Goal: Information Seeking & Learning: Learn about a topic

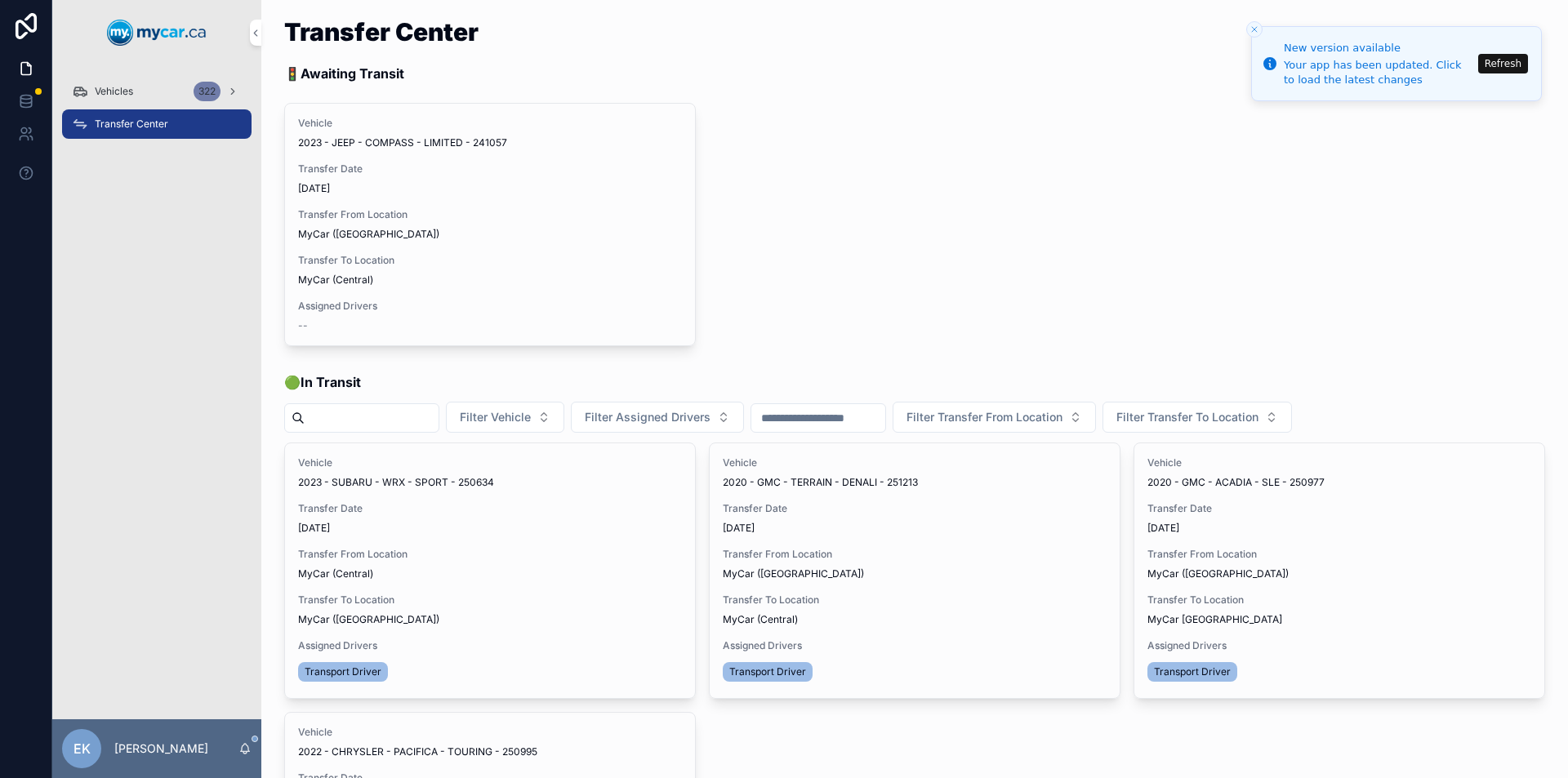
click at [1514, 58] on button "Refresh" at bounding box center [1504, 63] width 50 height 20
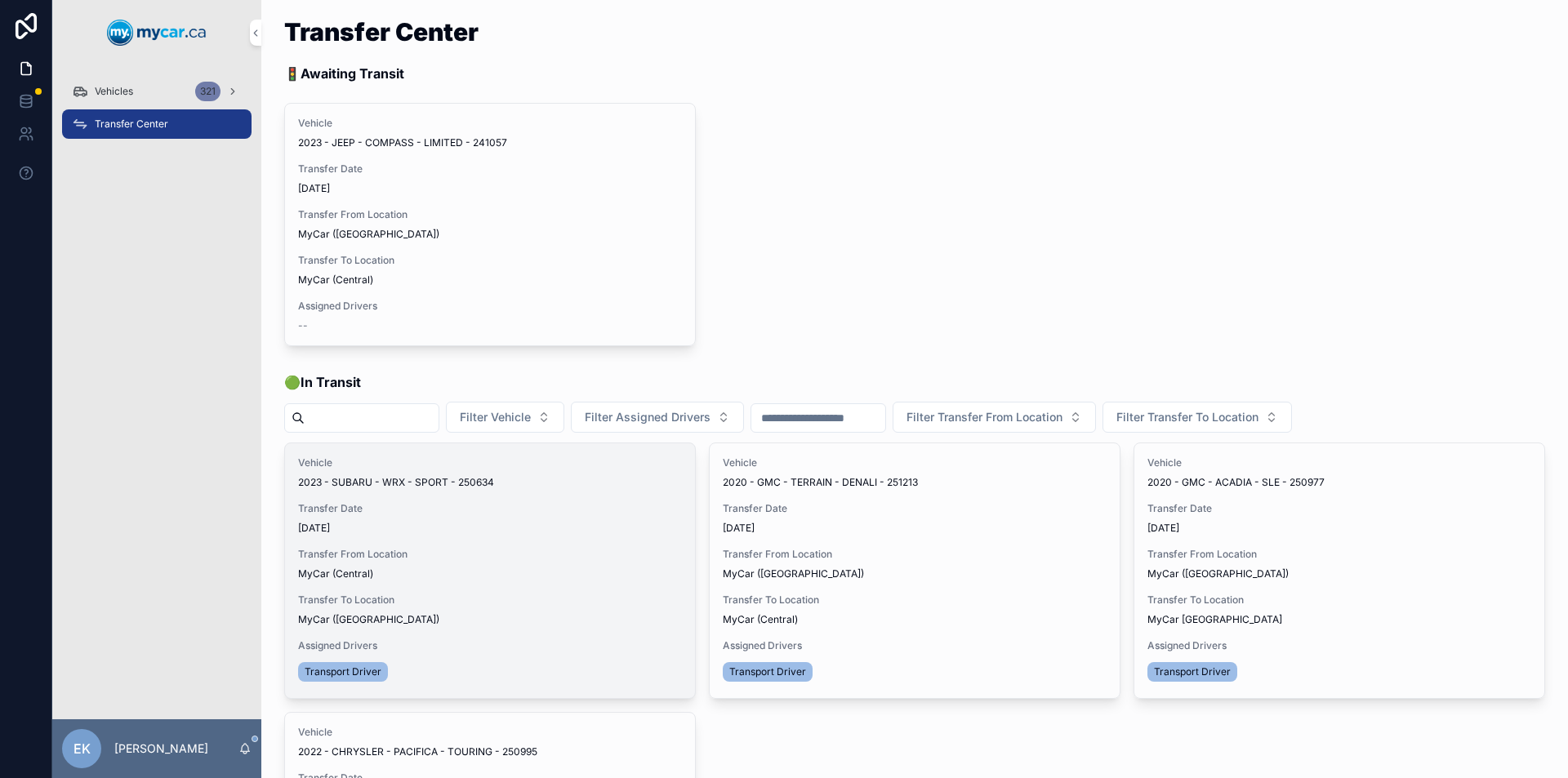
click at [0, 0] on span "Transfer Done" at bounding box center [0, 0] width 0 height 0
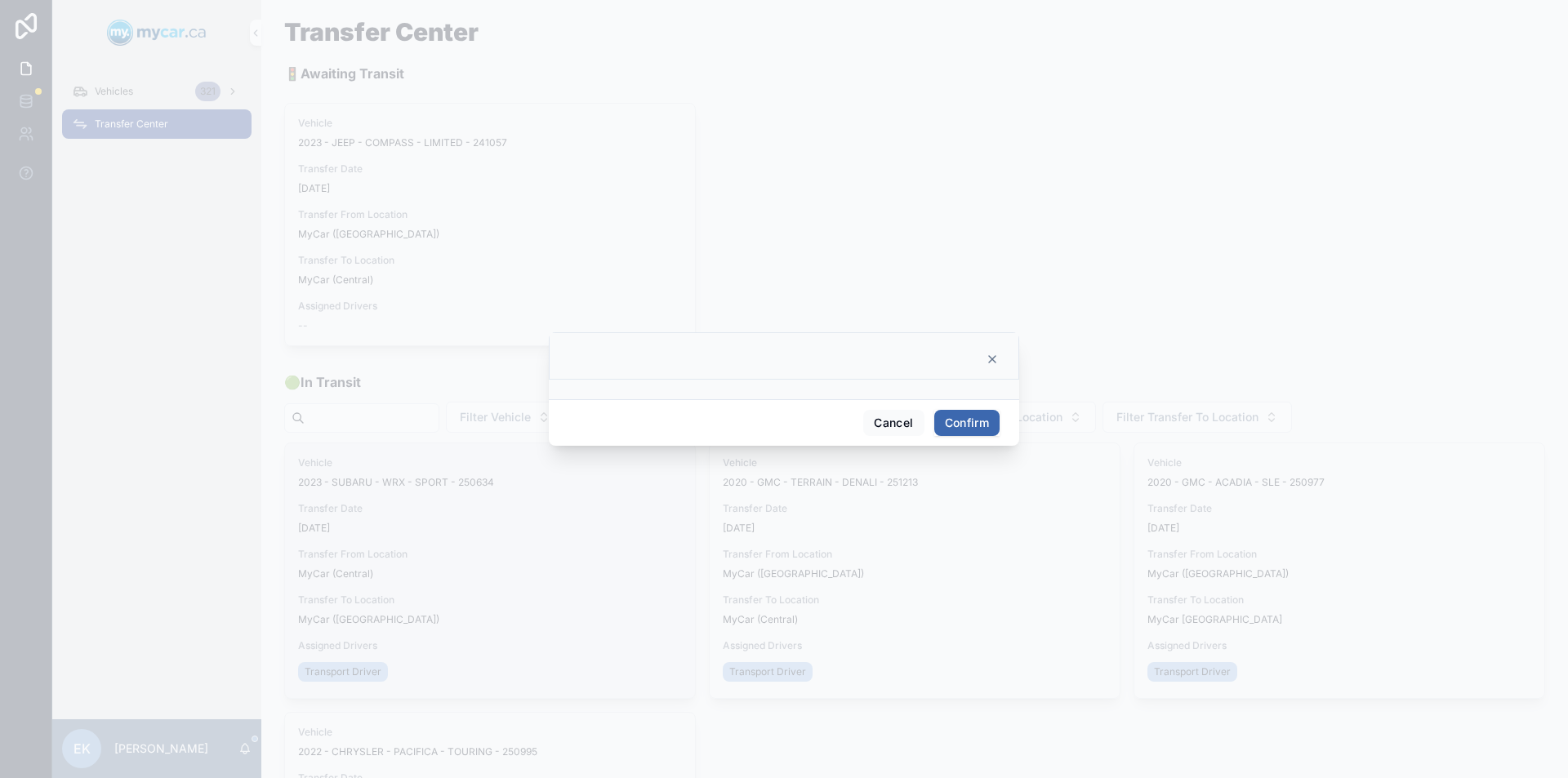
click at [967, 424] on button "Confirm" at bounding box center [967, 423] width 65 height 26
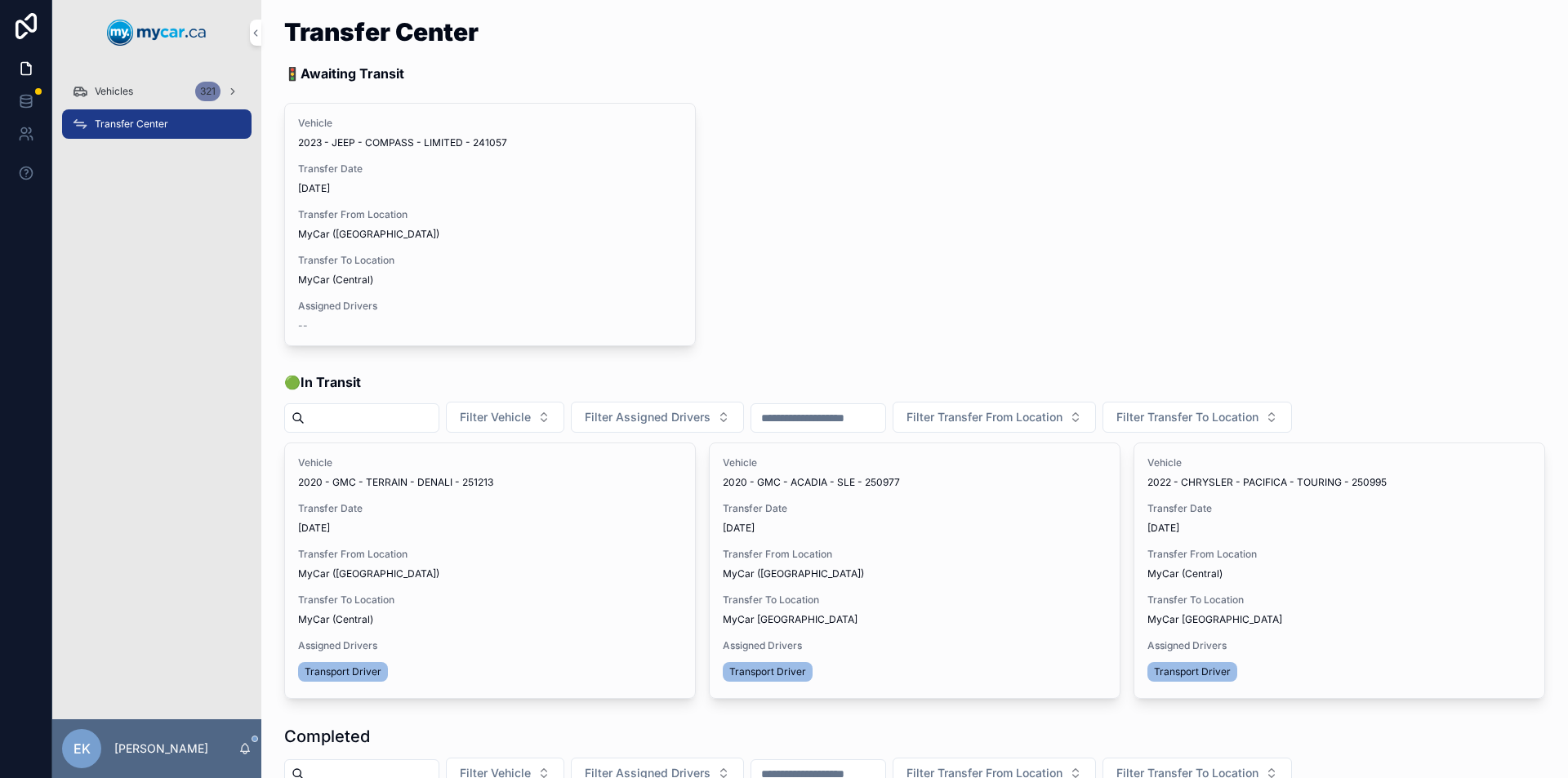
click at [200, 86] on div "321" at bounding box center [208, 91] width 25 height 20
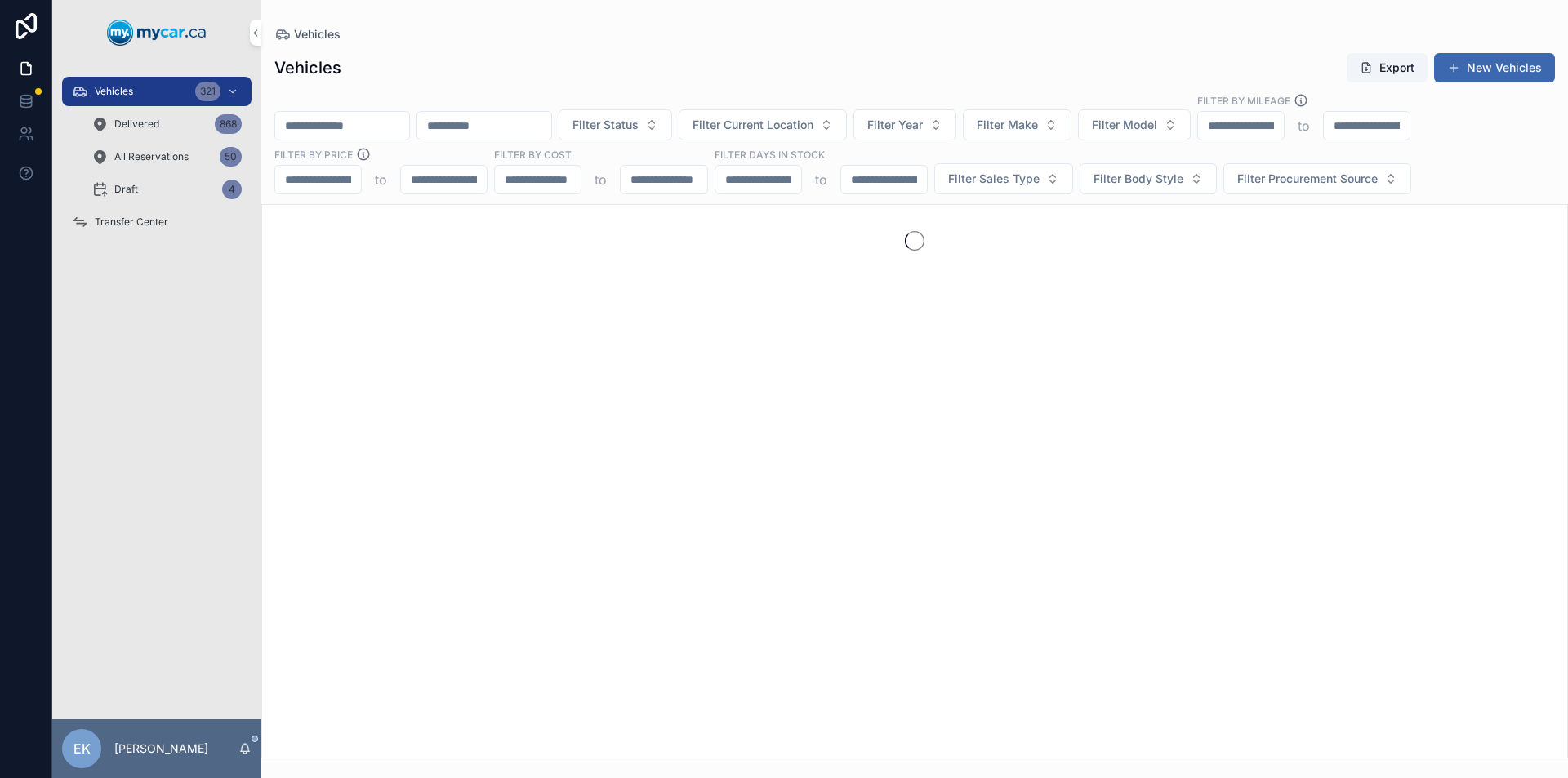
click at [335, 127] on input "scrollable content" at bounding box center [343, 126] width 134 height 23
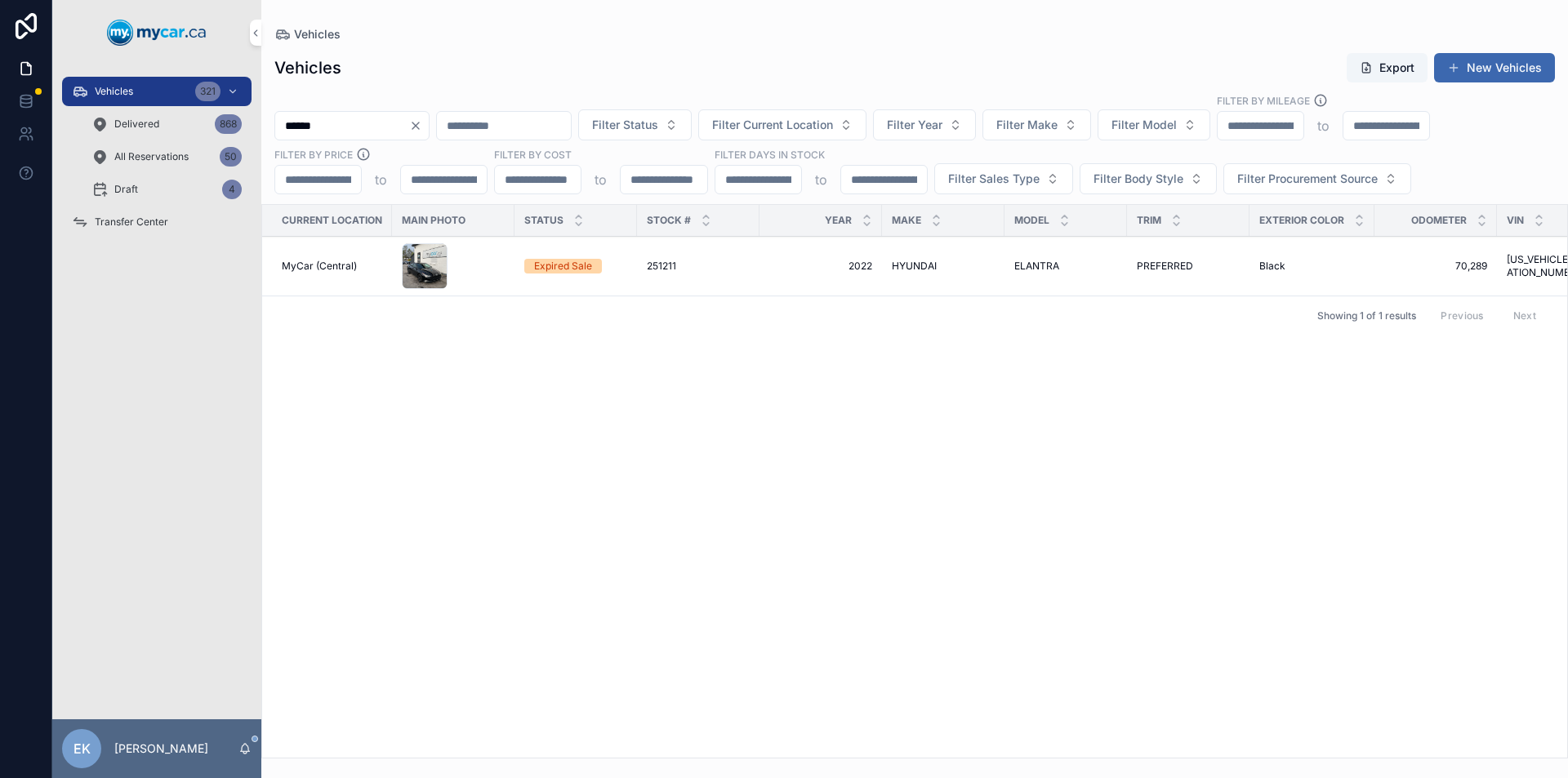
type input "******"
click at [909, 268] on span "HYUNDAI" at bounding box center [914, 266] width 45 height 13
click at [423, 127] on icon "Clear" at bounding box center [416, 126] width 13 height 13
click at [410, 123] on input "scrollable content" at bounding box center [343, 126] width 134 height 23
type input "******"
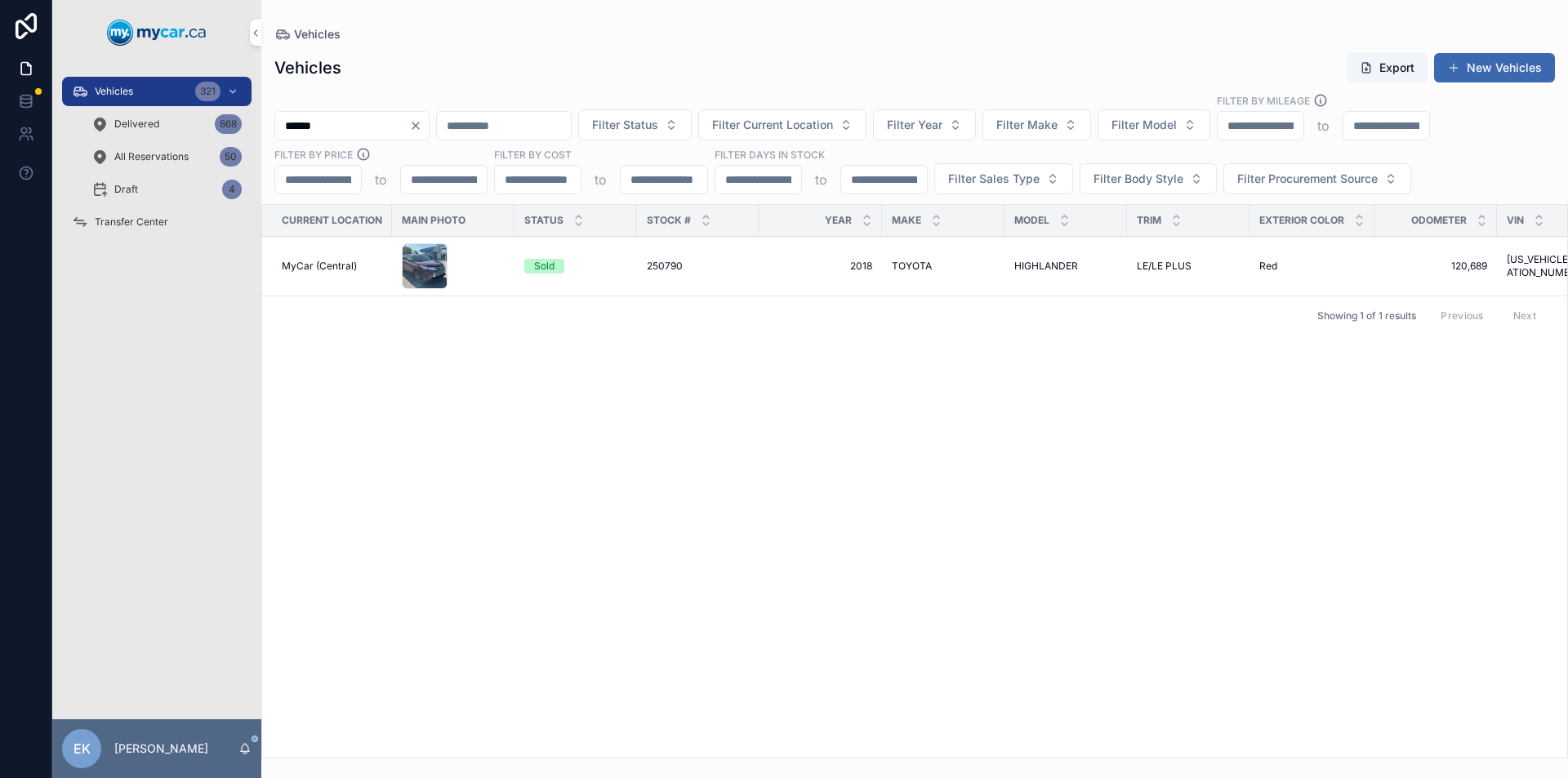
click at [423, 127] on icon "Clear" at bounding box center [416, 126] width 13 height 13
click at [410, 123] on input "scrollable content" at bounding box center [343, 126] width 134 height 23
type input "***"
click at [909, 266] on span "SUBARU" at bounding box center [918, 266] width 41 height 13
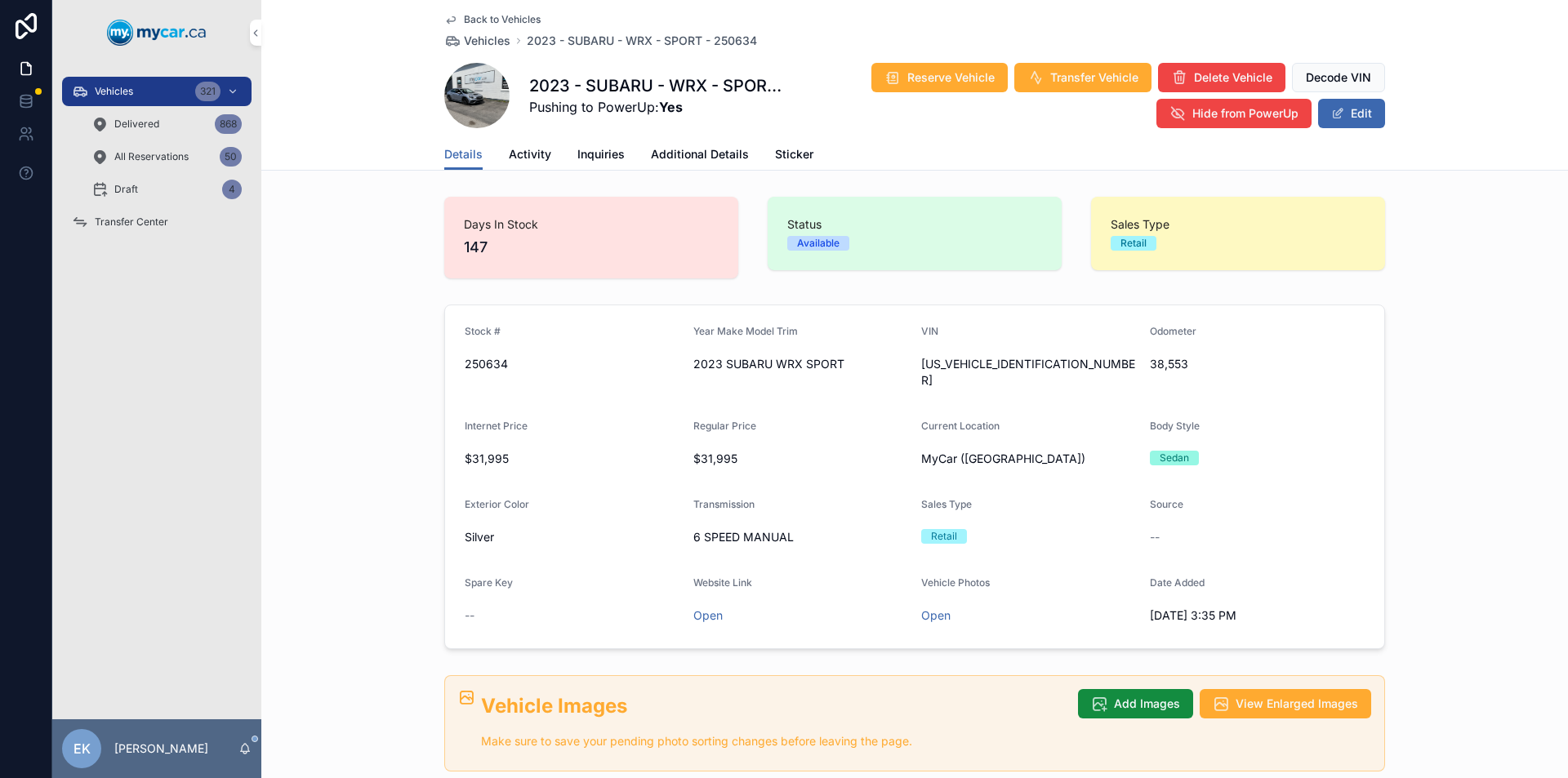
click at [162, 92] on div "Vehicles 321" at bounding box center [156, 91] width 169 height 26
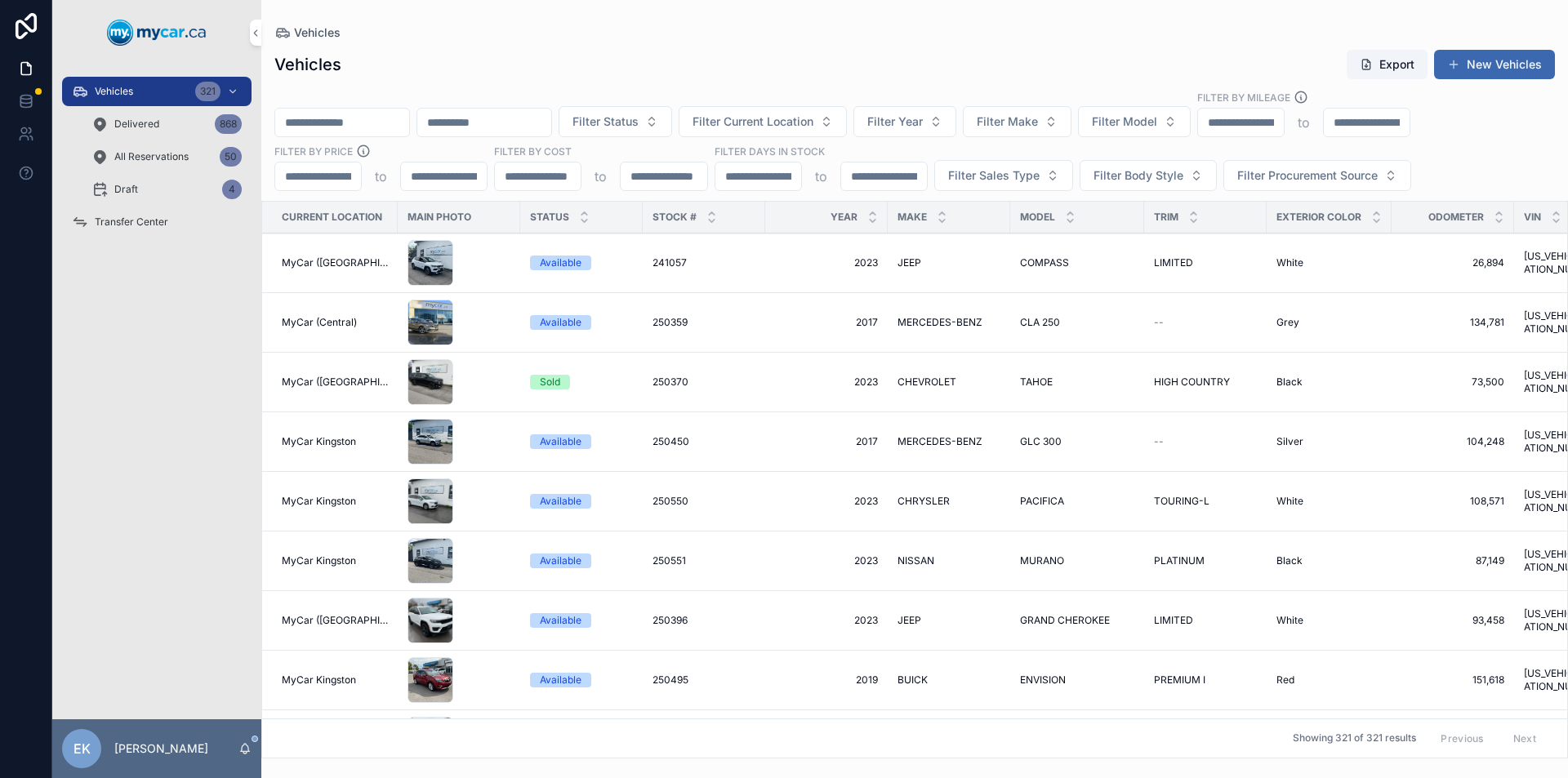
click at [142, 223] on span "Transfer Center" at bounding box center [131, 222] width 74 height 13
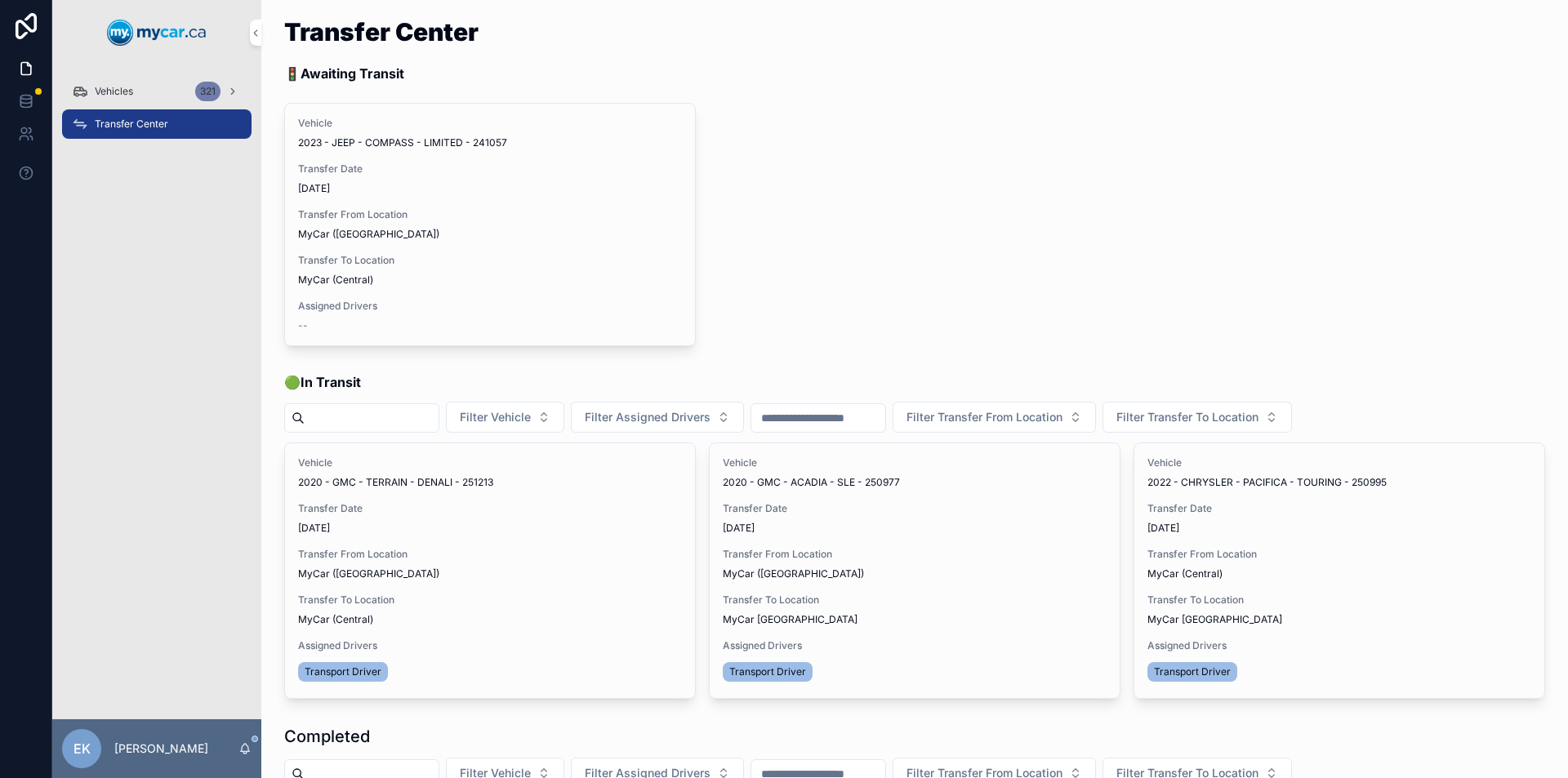
click at [116, 90] on span "Vehicles" at bounding box center [114, 91] width 38 height 13
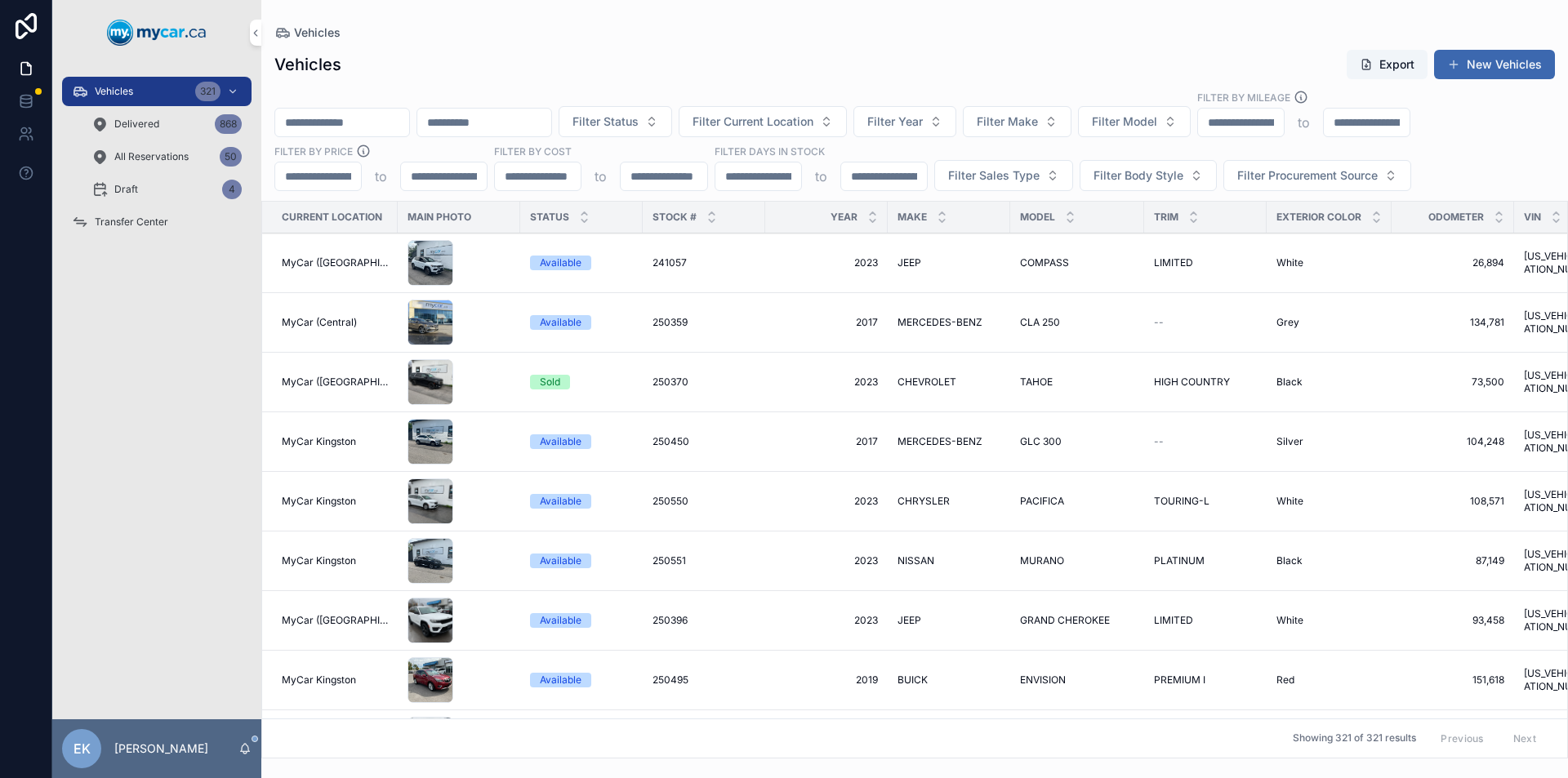
click at [307, 115] on input "scrollable content" at bounding box center [343, 122] width 134 height 23
click at [1038, 122] on span "Filter Make" at bounding box center [1007, 122] width 61 height 17
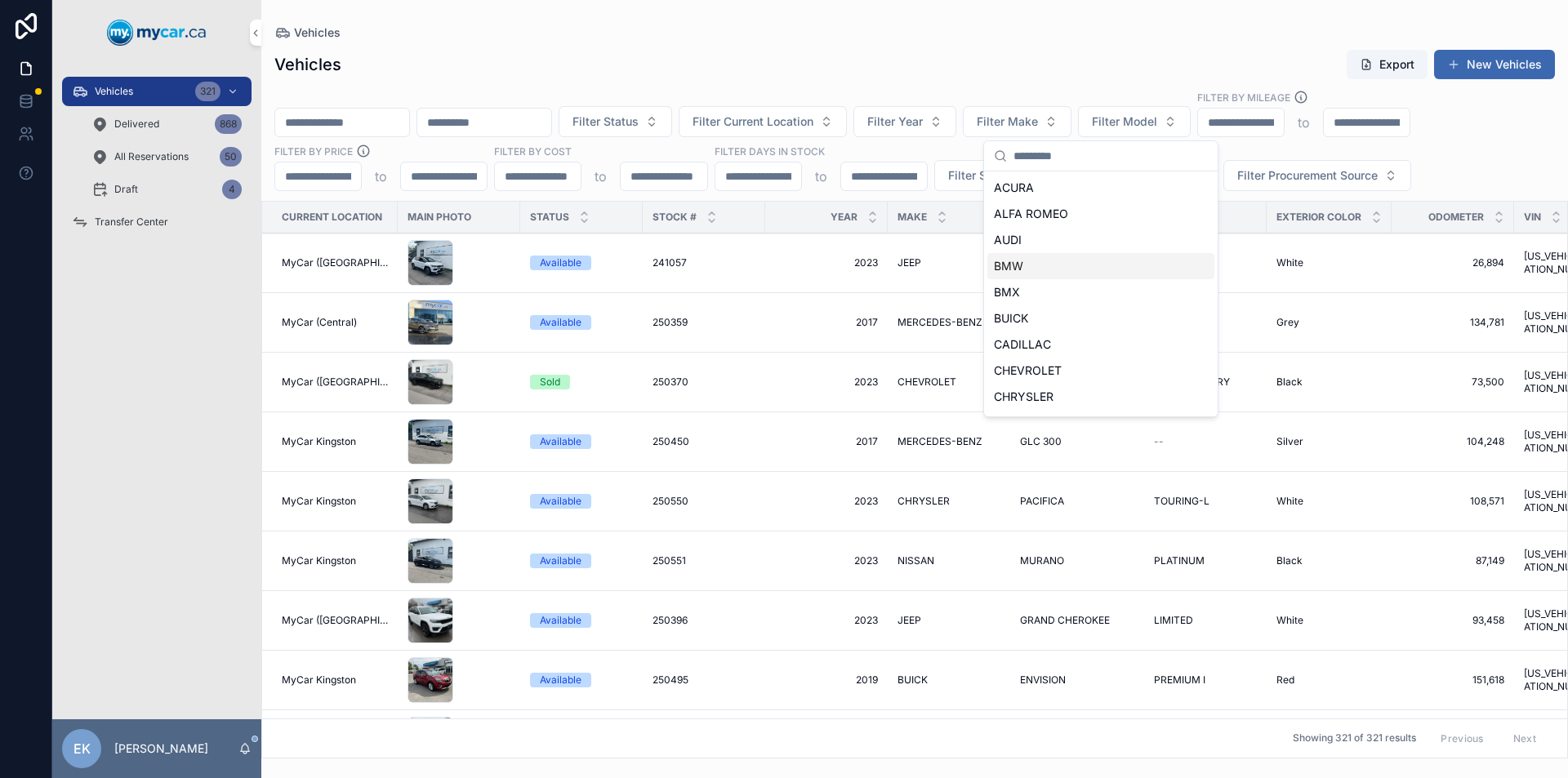
click at [1010, 269] on span "BMW" at bounding box center [1009, 266] width 30 height 17
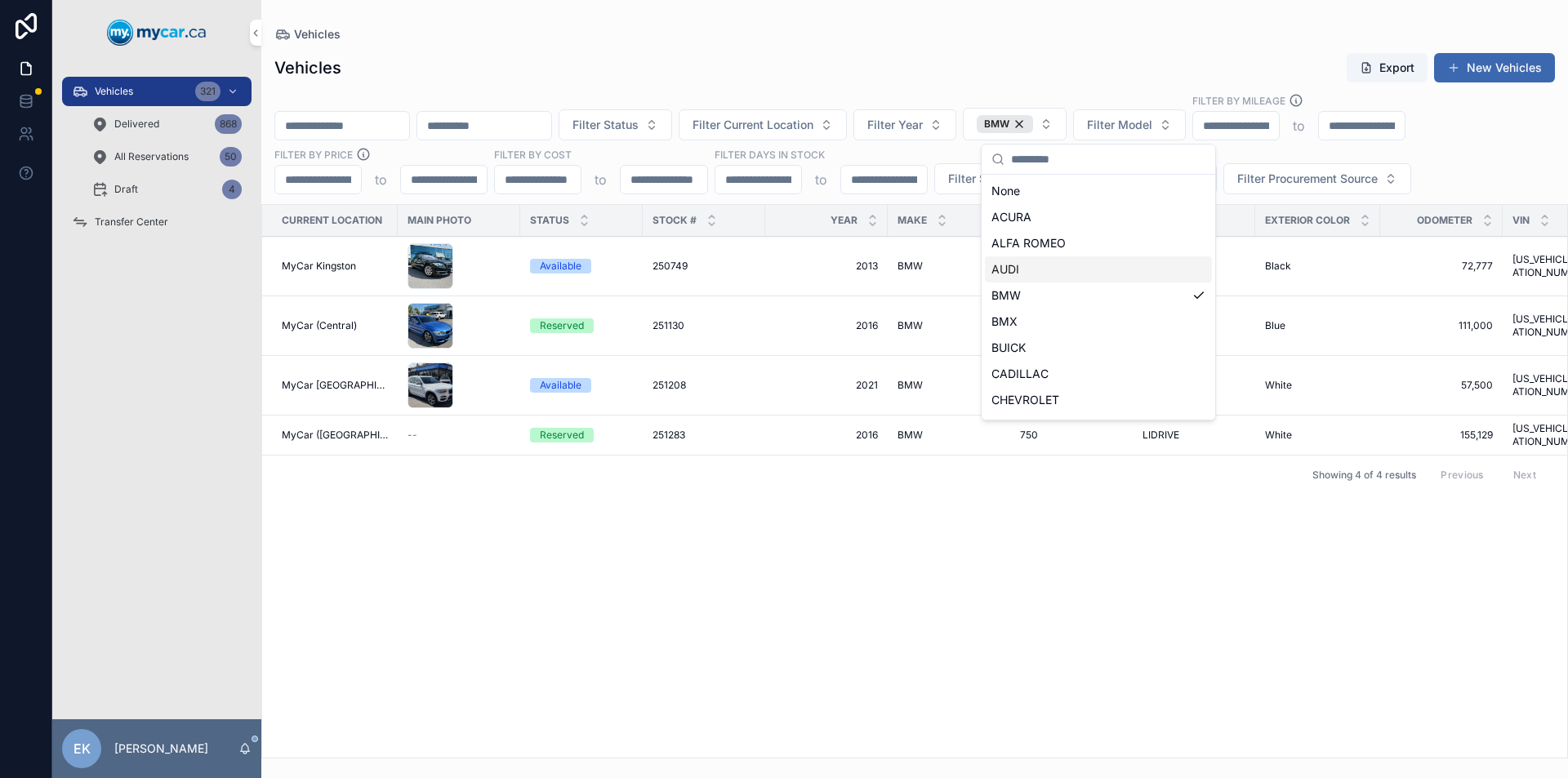
click at [123, 223] on span "Transfer Center" at bounding box center [131, 222] width 74 height 13
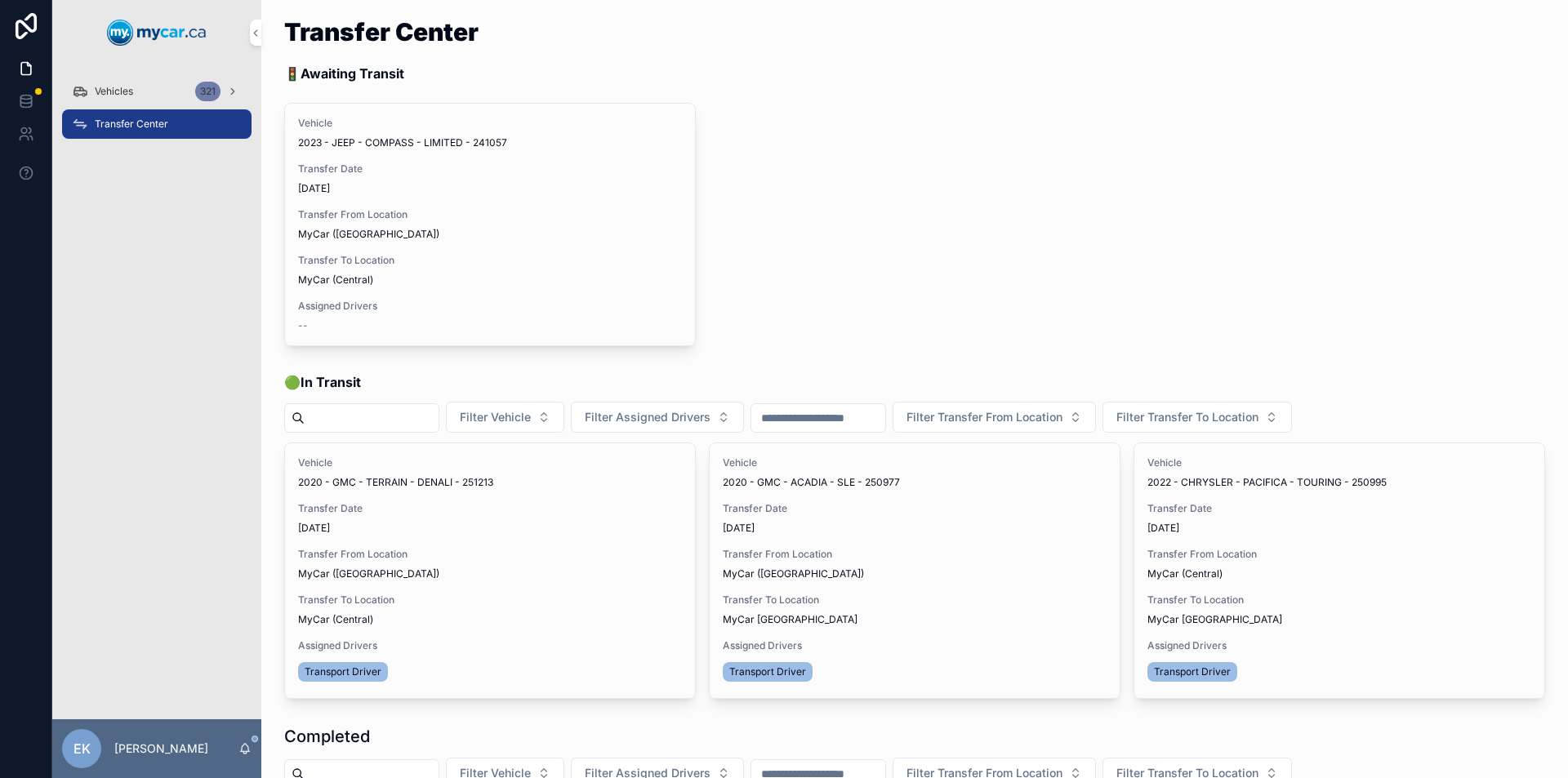
click at [1193, 747] on div "Completed" at bounding box center [914, 736] width 1262 height 23
click at [212, 83] on div "321" at bounding box center [208, 91] width 25 height 20
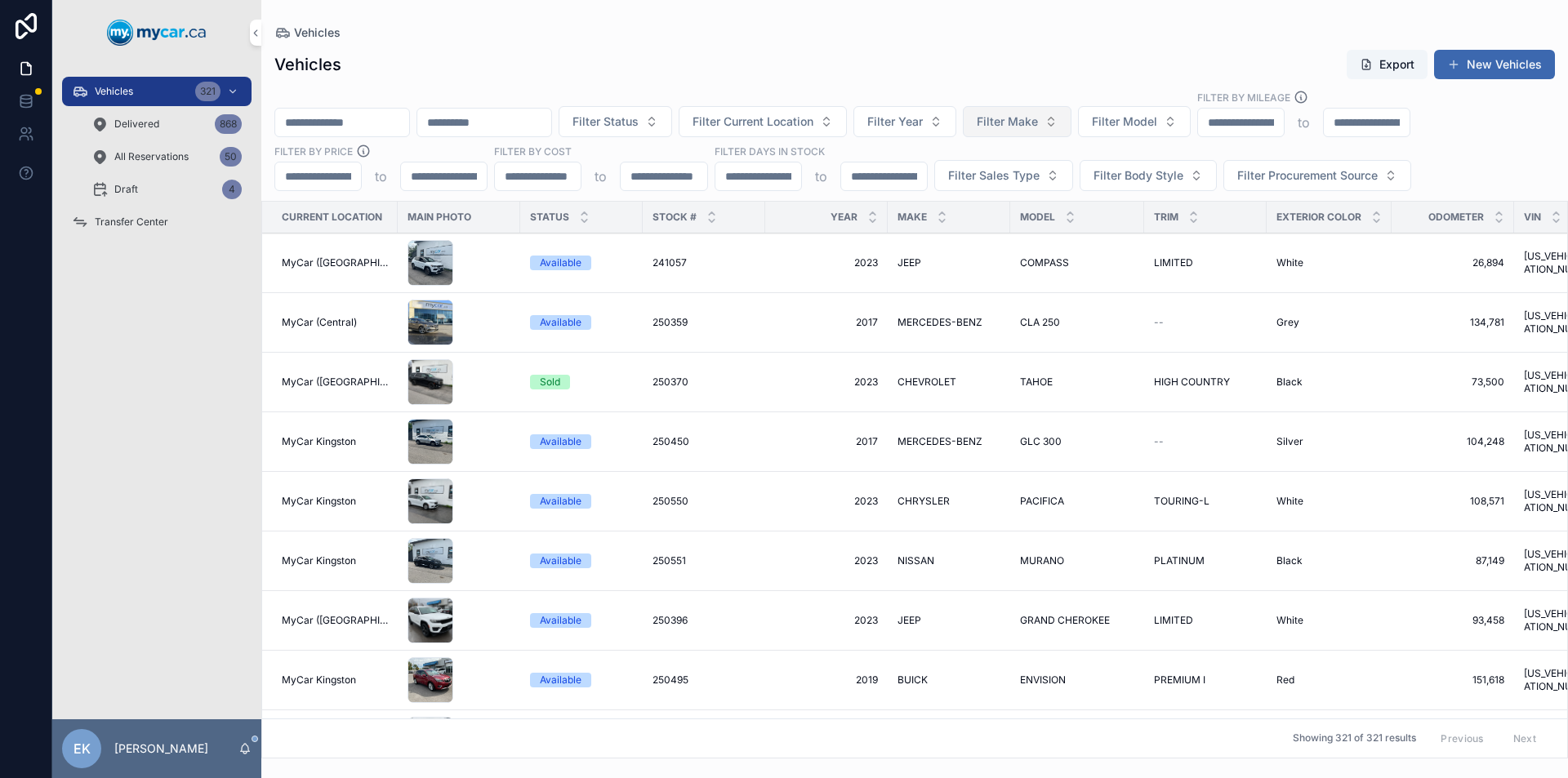
click at [1072, 116] on button "Filter Make" at bounding box center [1017, 121] width 109 height 31
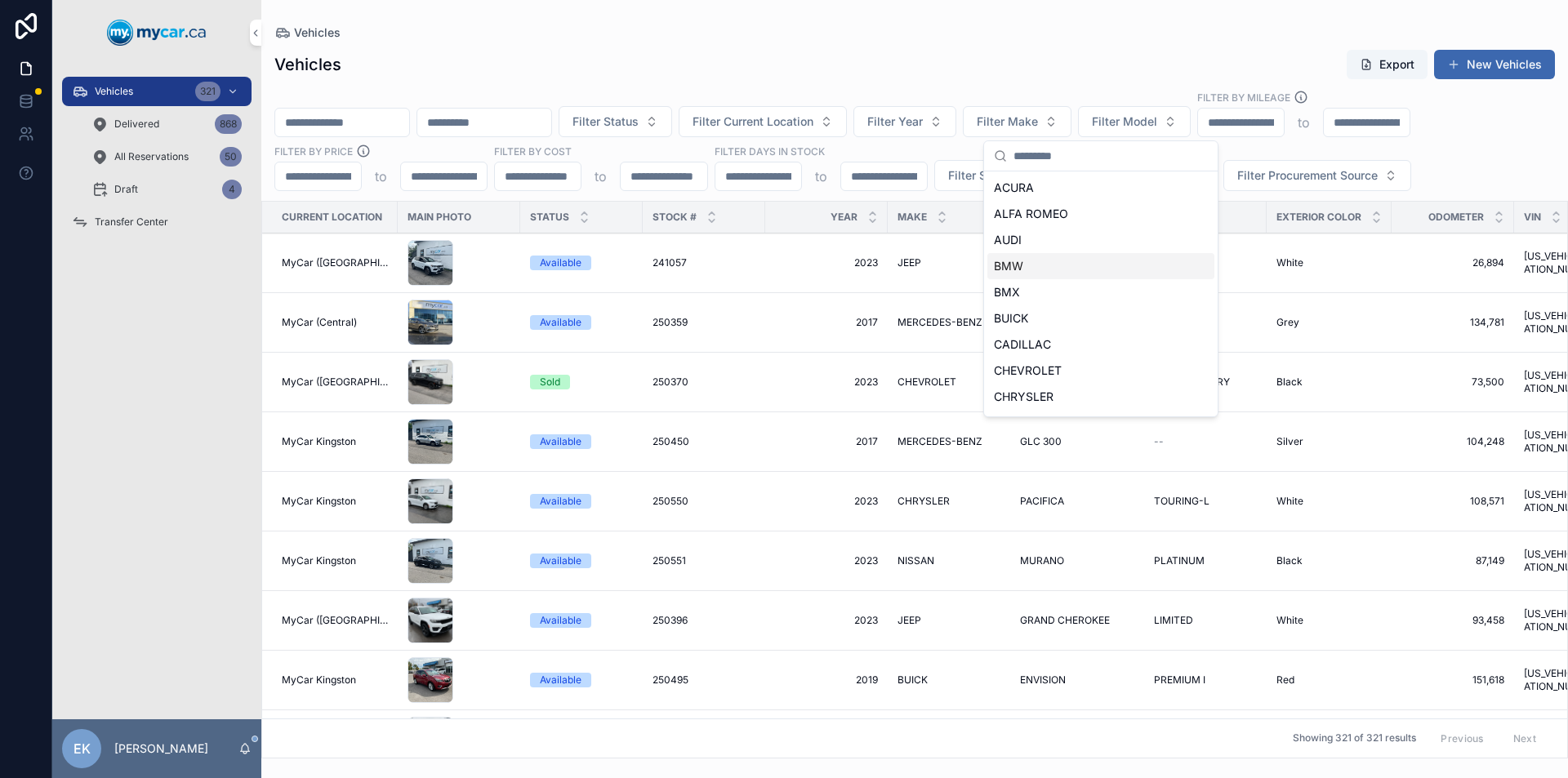
drag, startPoint x: 1009, startPoint y: 267, endPoint x: 754, endPoint y: 515, distance: 355.7
click at [1010, 267] on span "BMW" at bounding box center [1009, 266] width 30 height 17
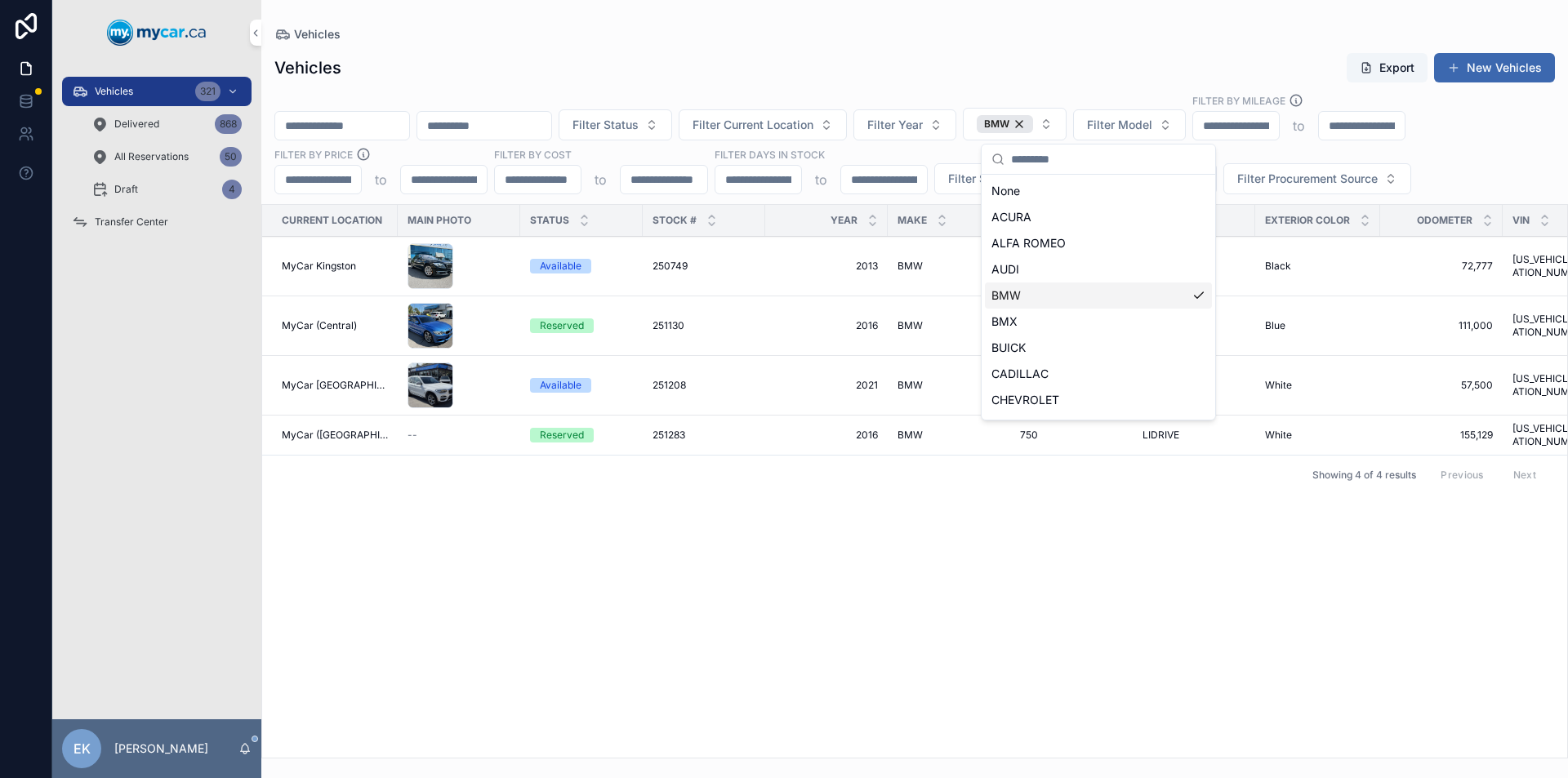
click at [904, 429] on span "BMW" at bounding box center [910, 436] width 25 height 13
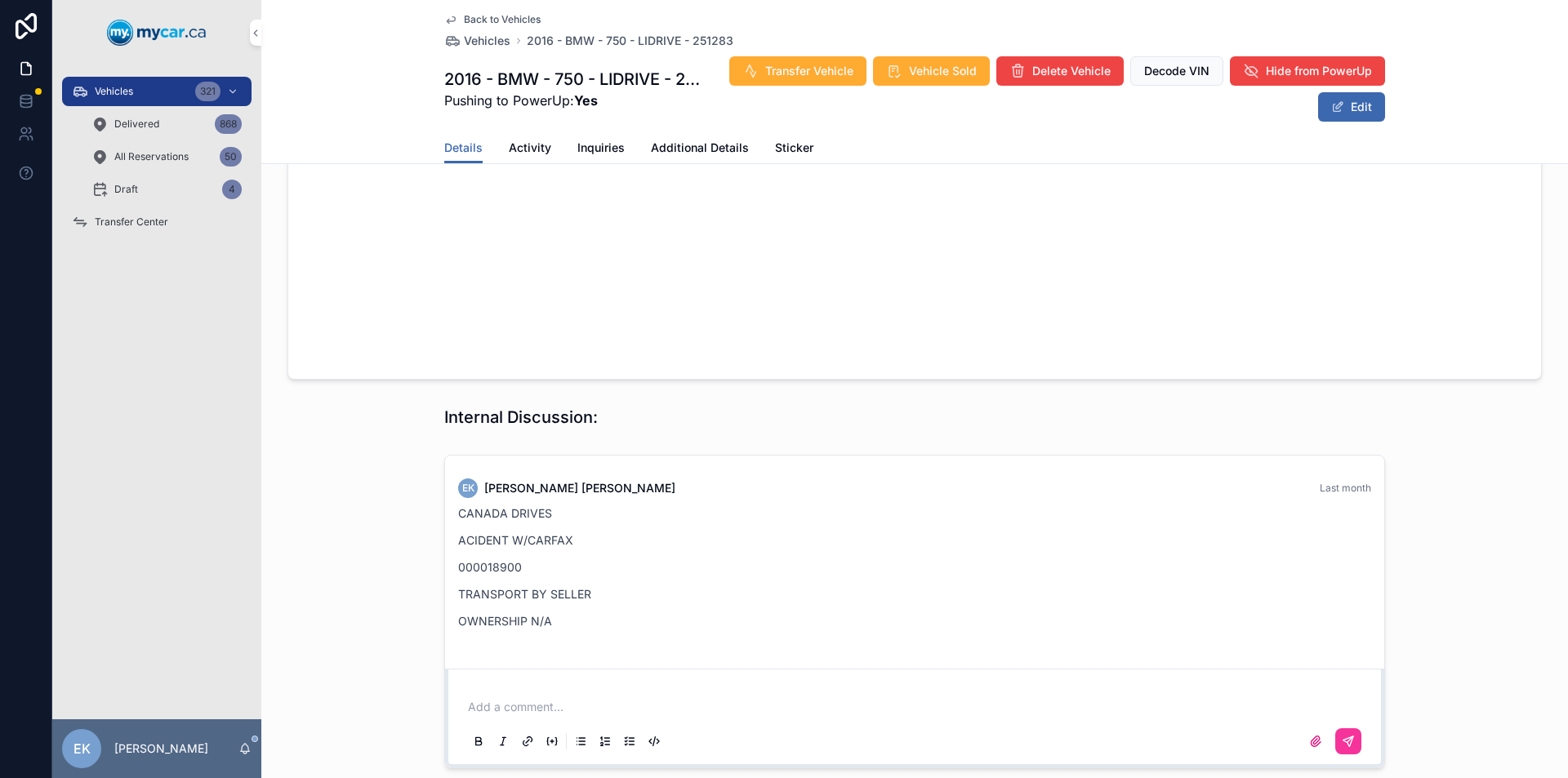
scroll to position [1469, 0]
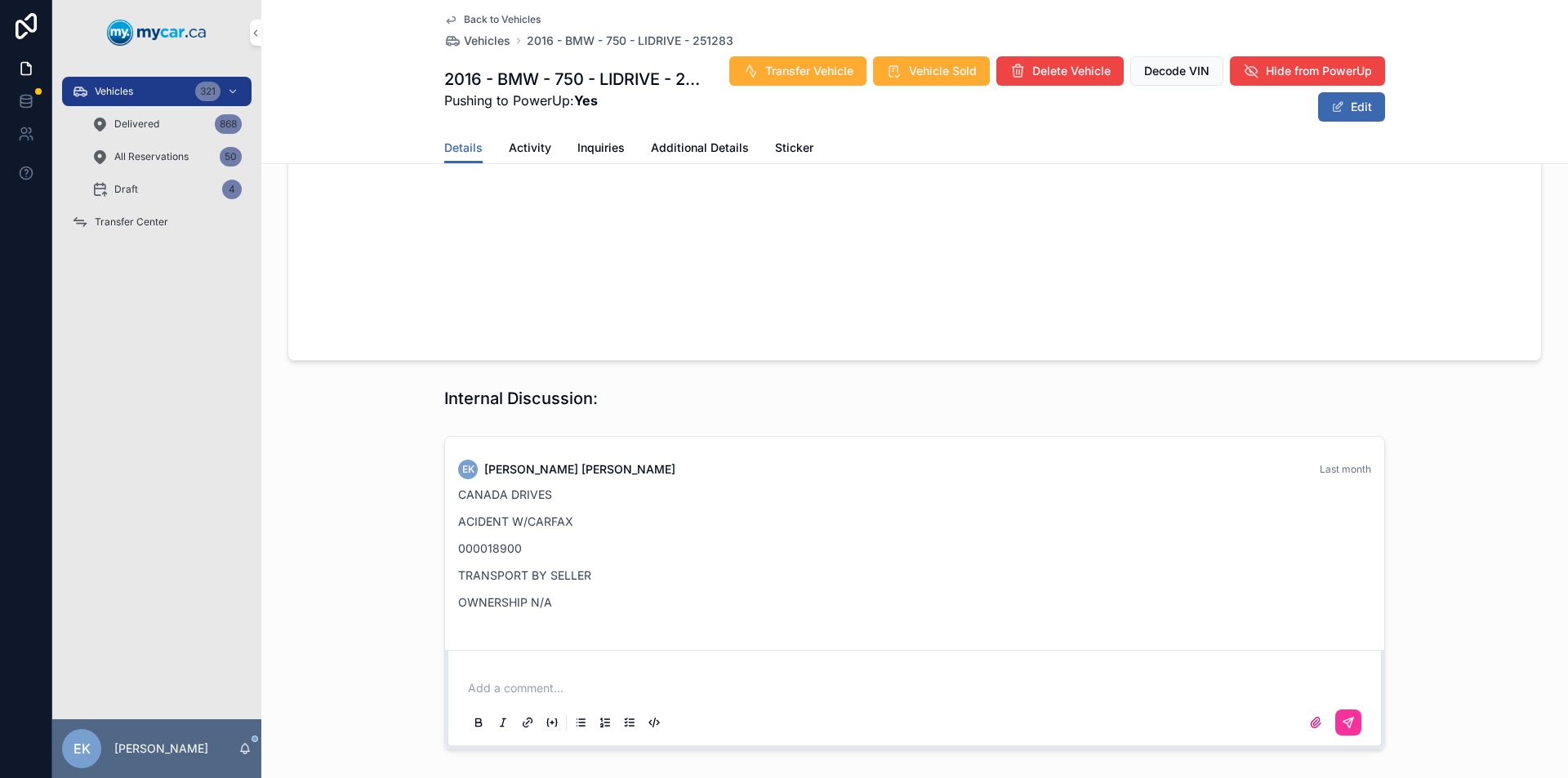
click at [230, 89] on icon "scrollable content" at bounding box center [233, 91] width 11 height 11
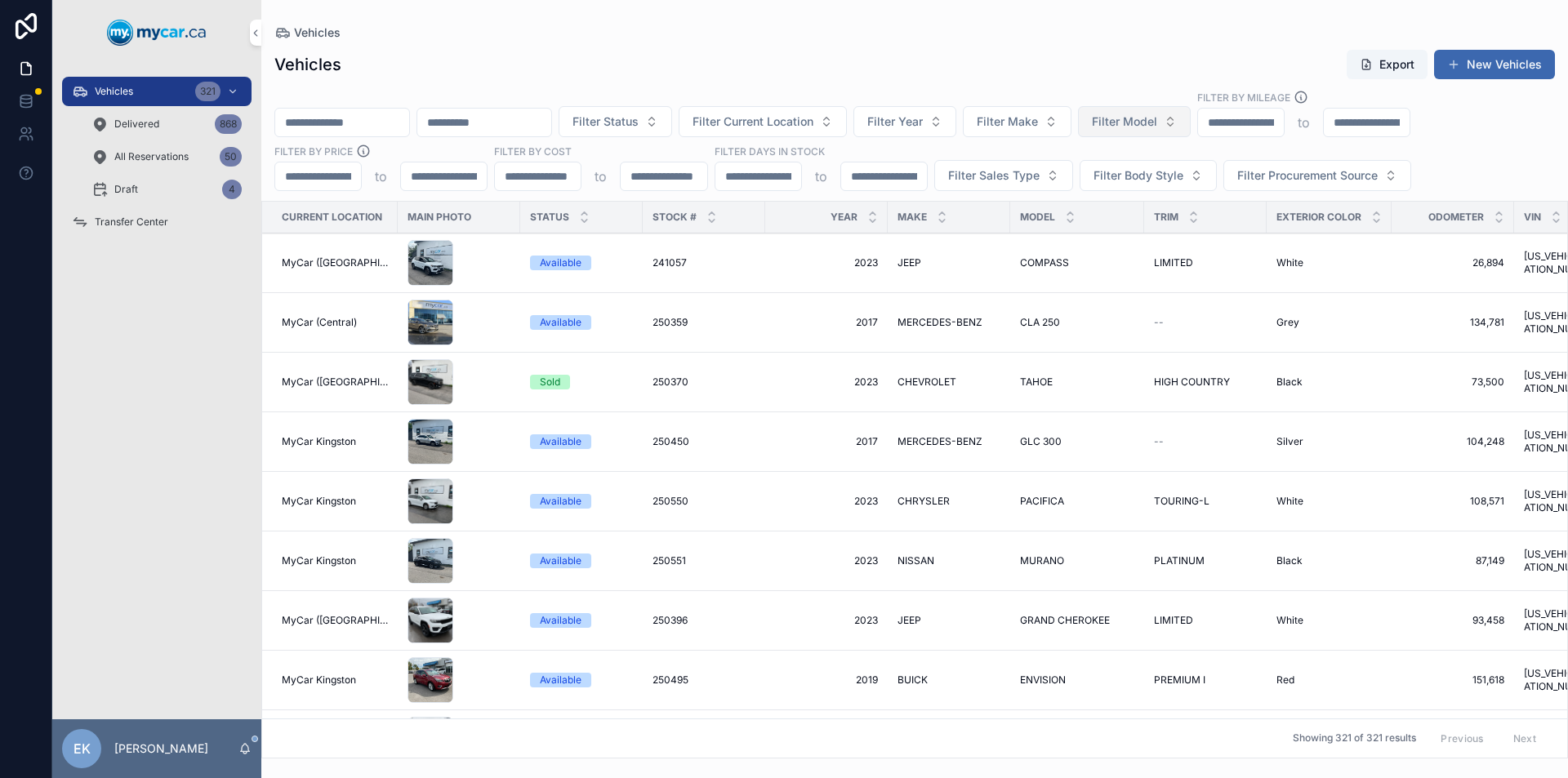
click at [1157, 119] on span "Filter Model" at bounding box center [1125, 122] width 65 height 17
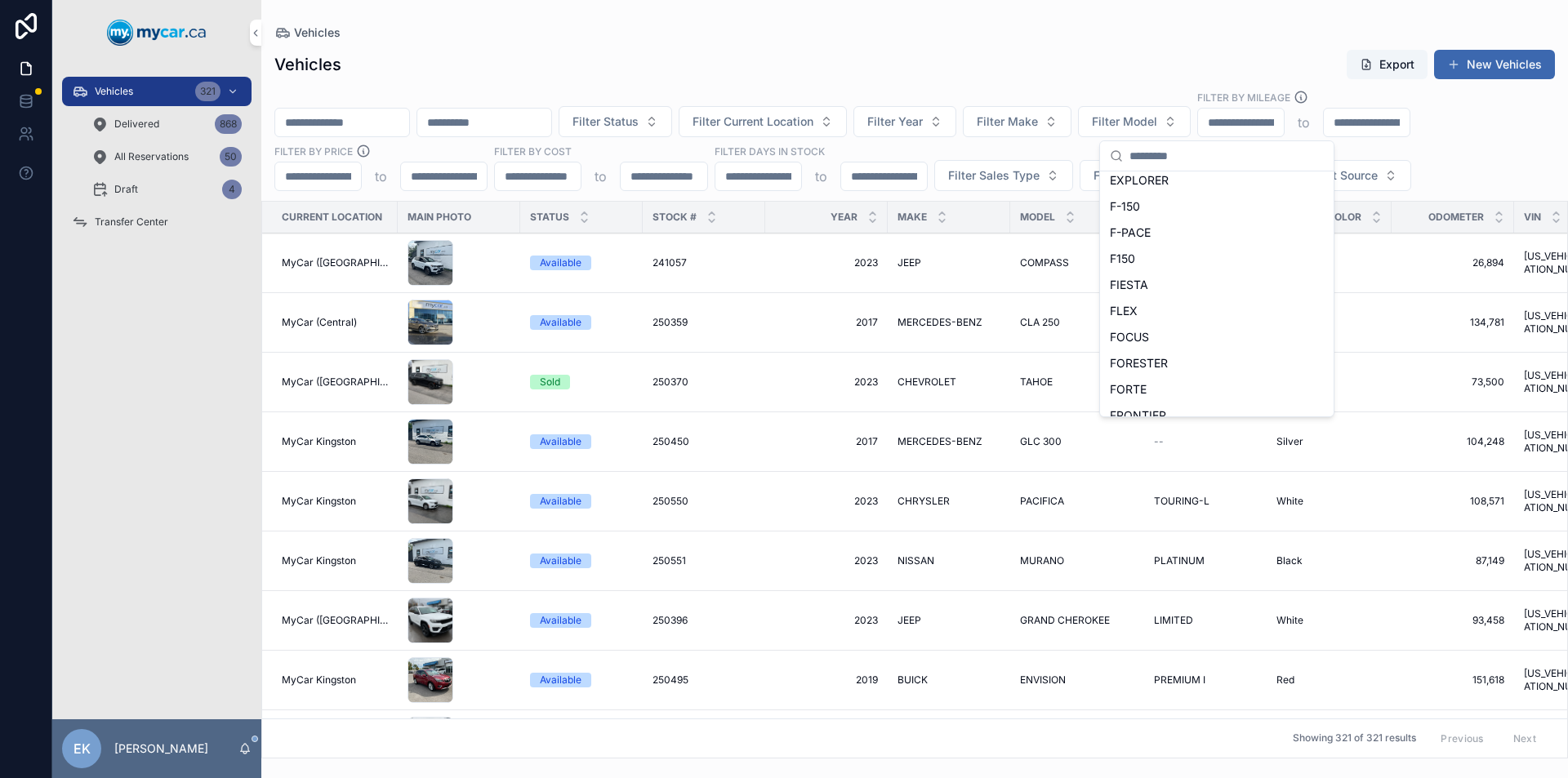
scroll to position [2168, 0]
click at [1131, 366] on span "FORTE" at bounding box center [1128, 371] width 36 height 17
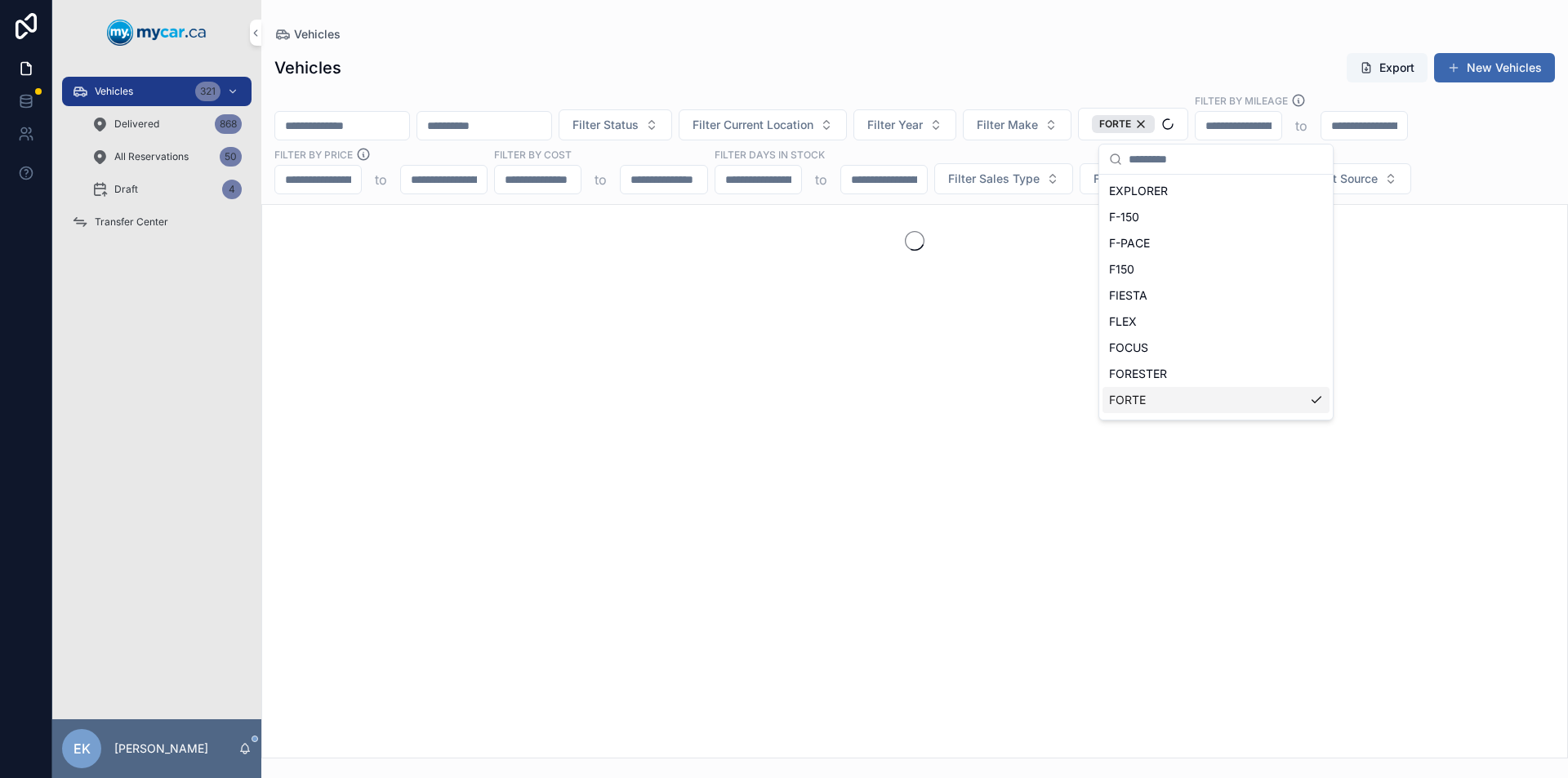
scroll to position [2194, 0]
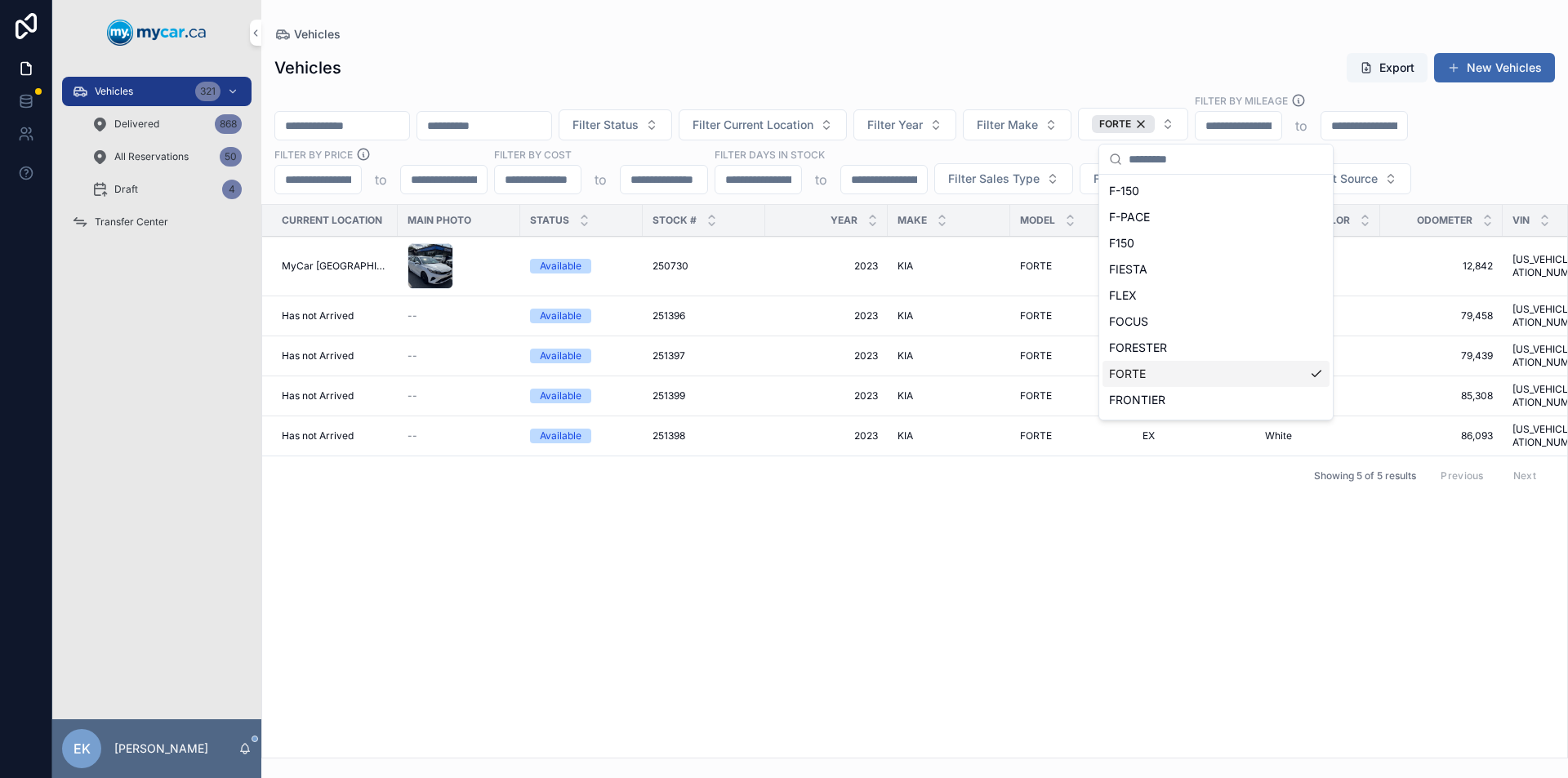
click at [835, 642] on div "Current Location Main Photo Status Stock # Year Make Model Trim Exterior Color …" at bounding box center [915, 481] width 1305 height 553
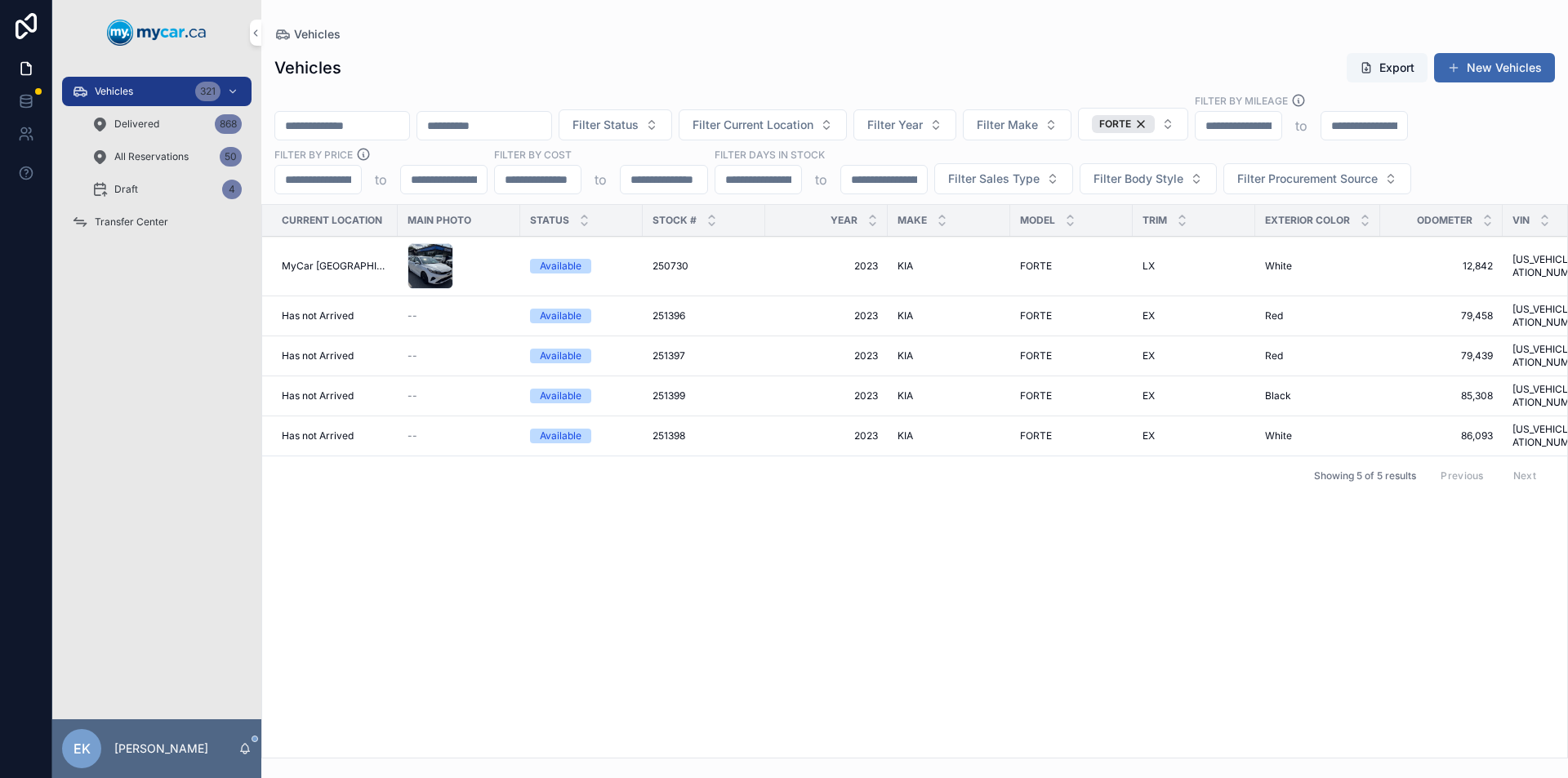
click at [143, 228] on span "Transfer Center" at bounding box center [131, 222] width 74 height 13
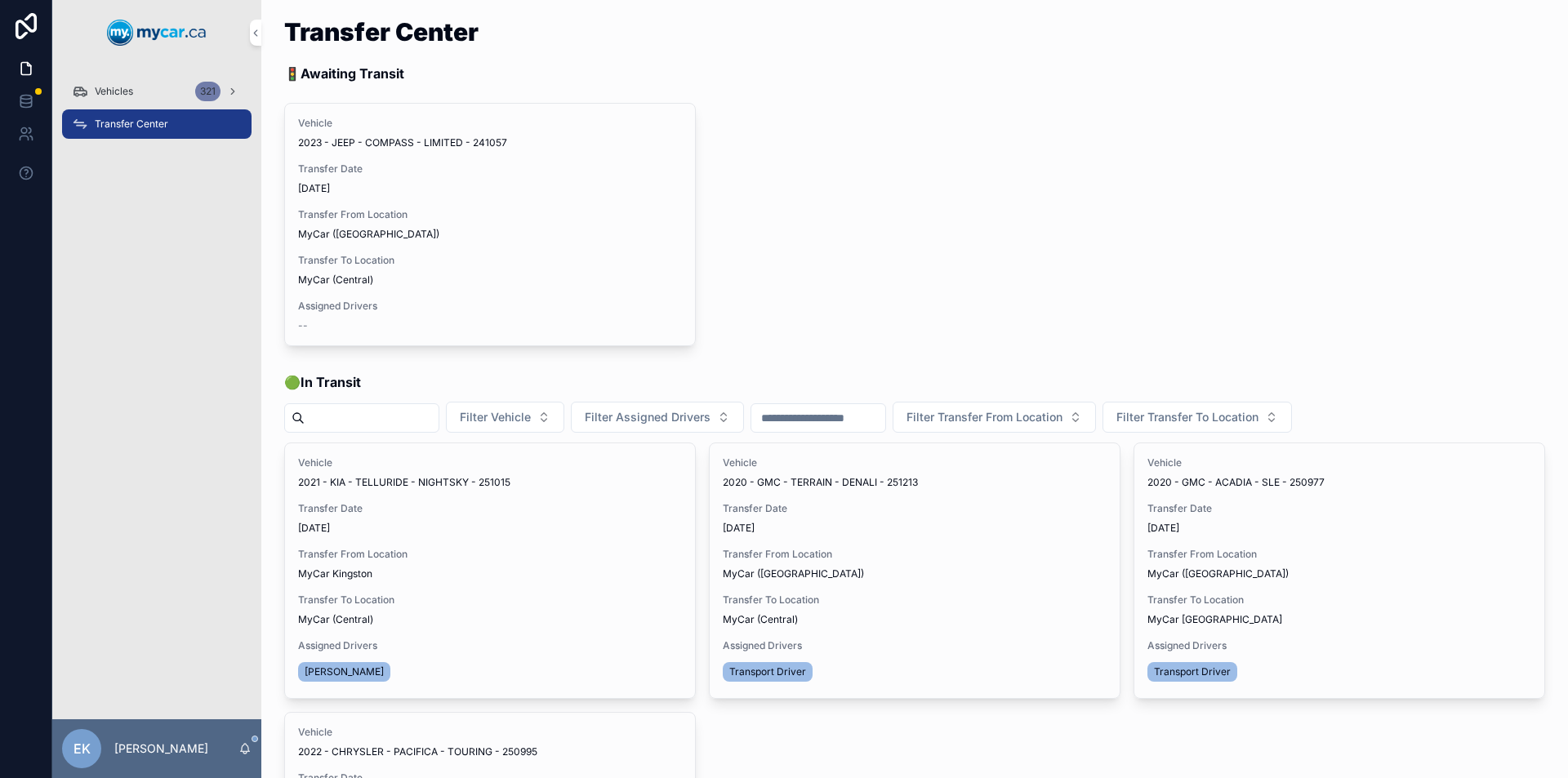
click at [115, 91] on span "Vehicles" at bounding box center [114, 91] width 38 height 13
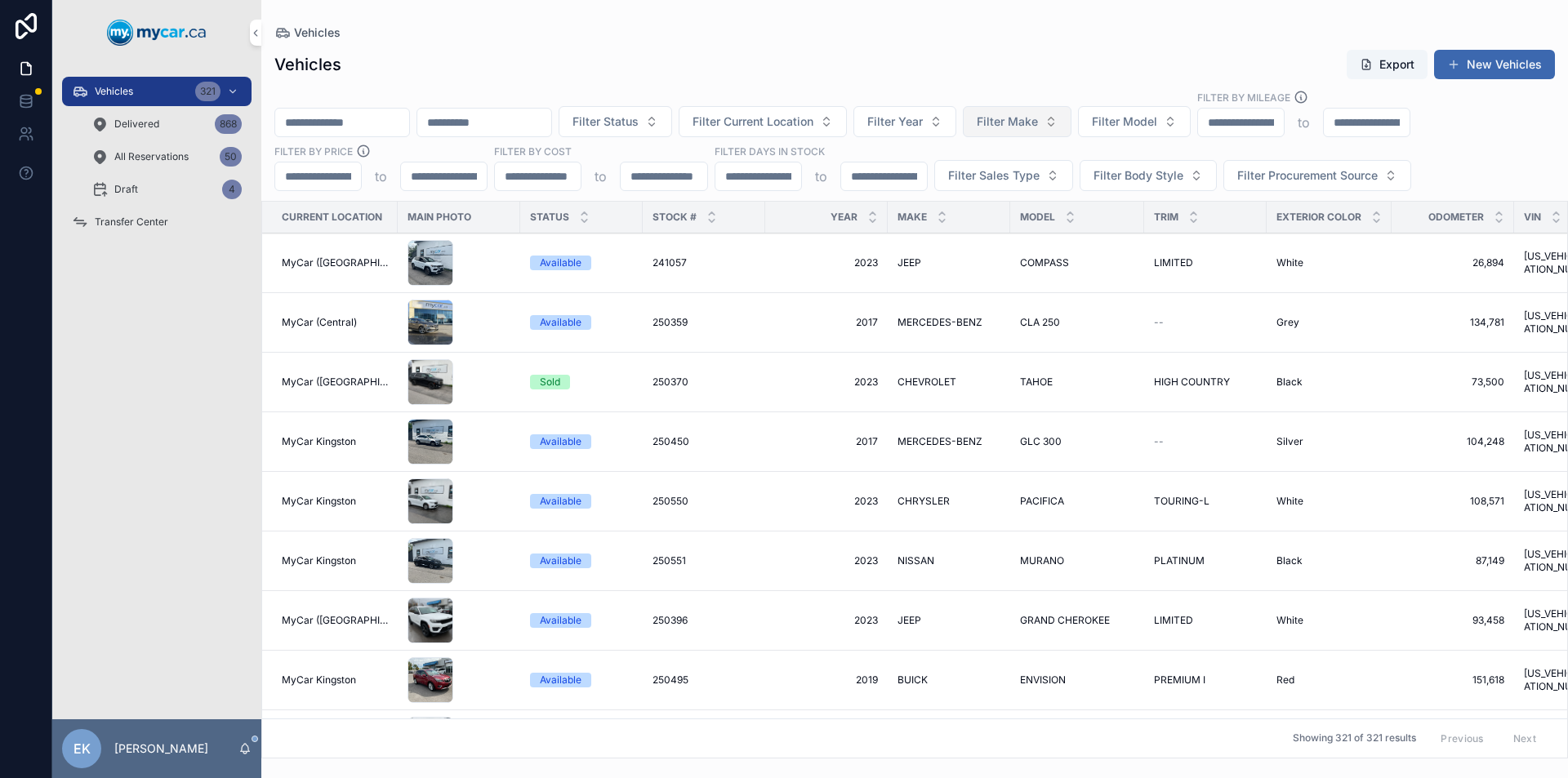
click at [1038, 121] on span "Filter Make" at bounding box center [1007, 122] width 61 height 17
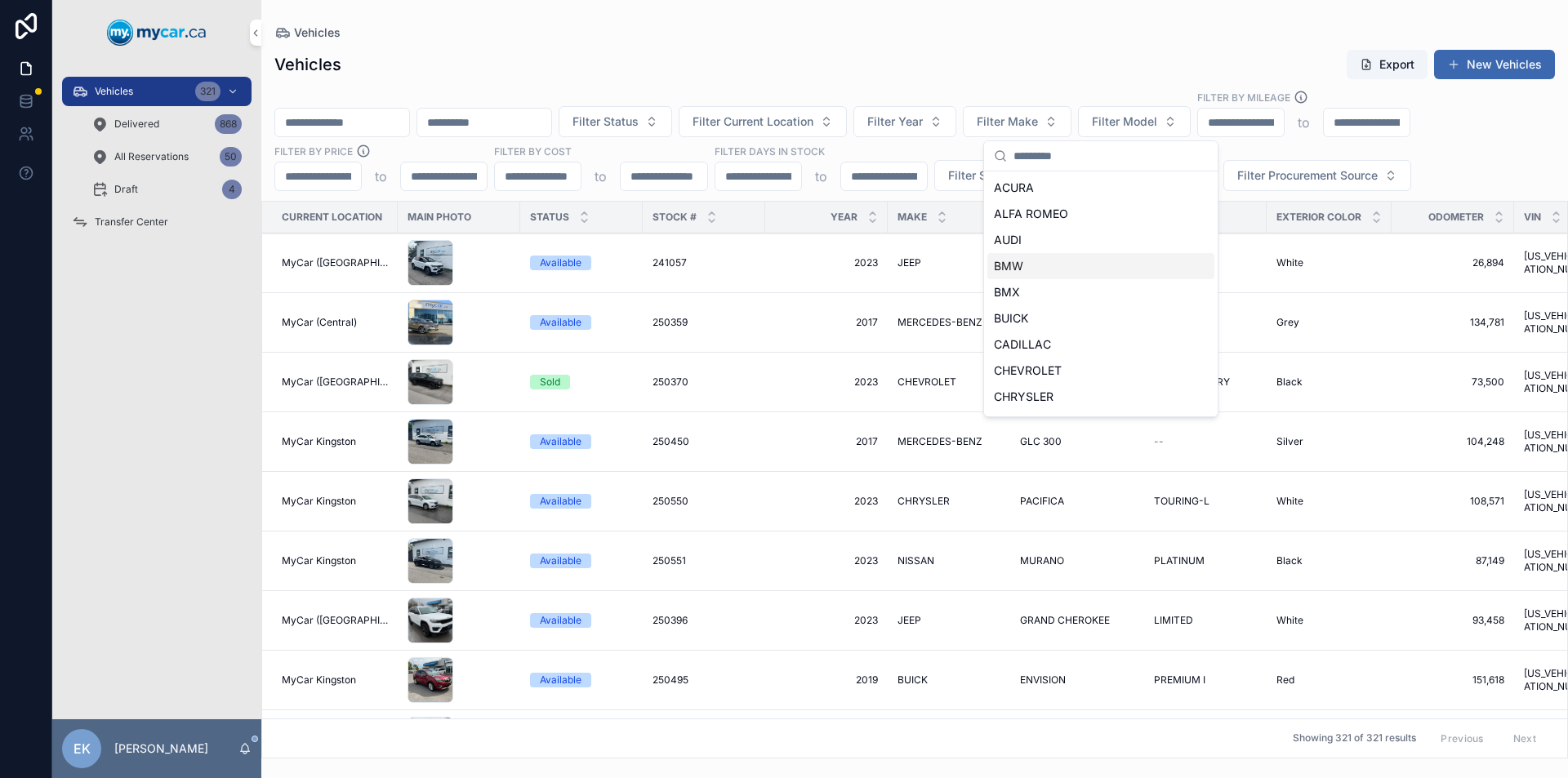
click at [1022, 267] on span "BMW" at bounding box center [1009, 266] width 30 height 17
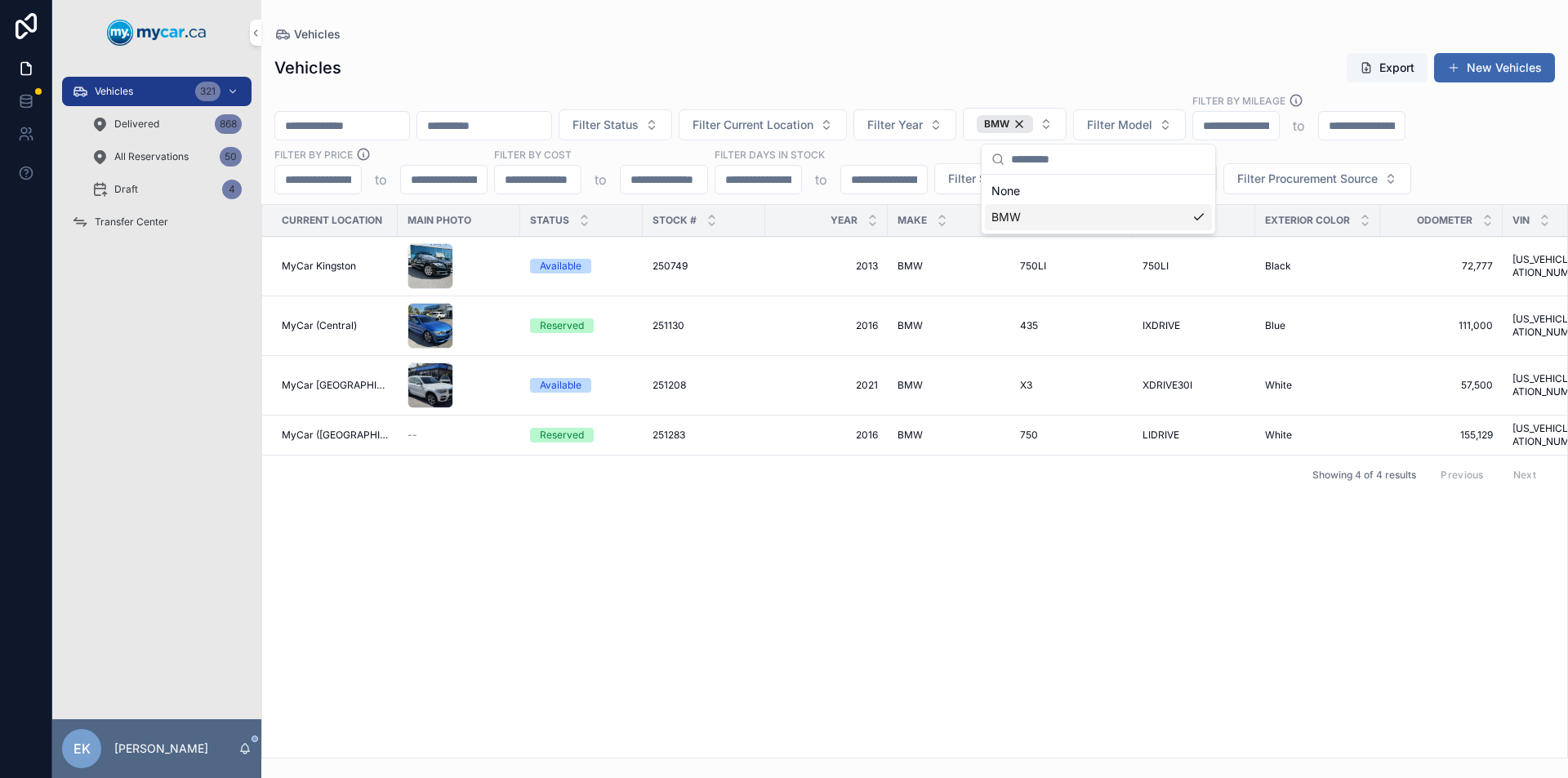
click at [910, 429] on span "BMW" at bounding box center [910, 436] width 25 height 13
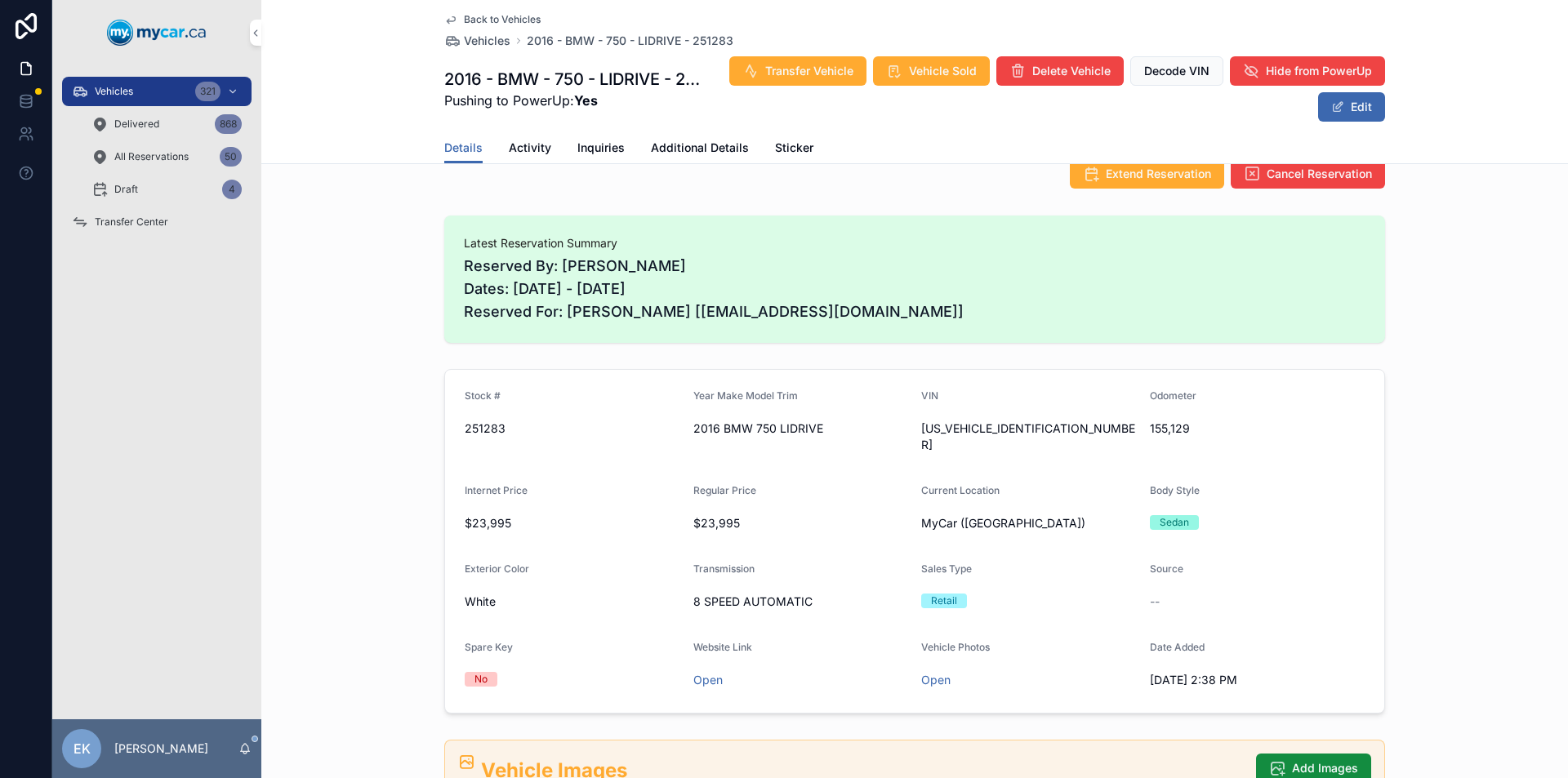
scroll to position [245, 0]
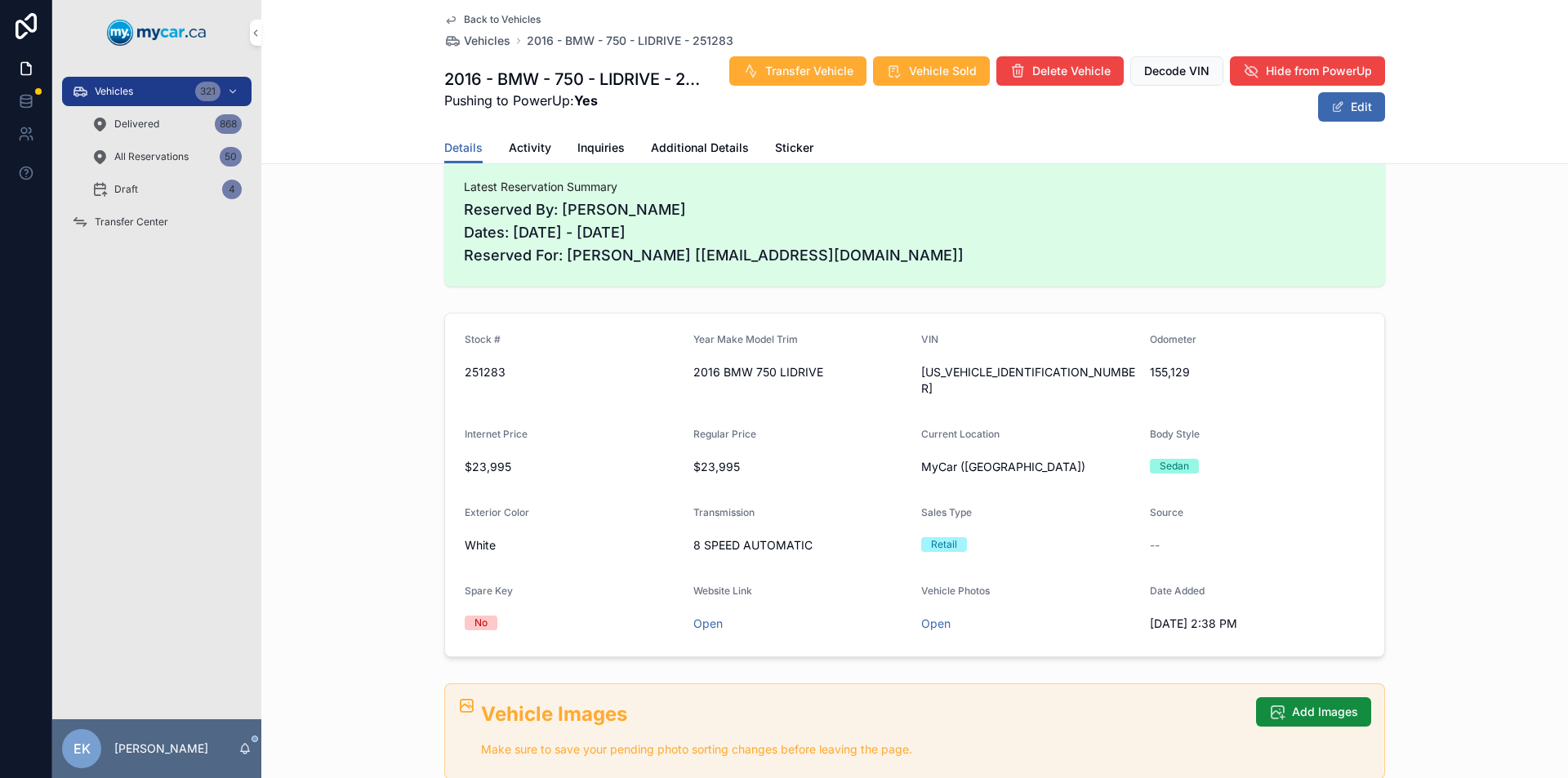
click at [185, 93] on div "Vehicles 321" at bounding box center [156, 91] width 169 height 26
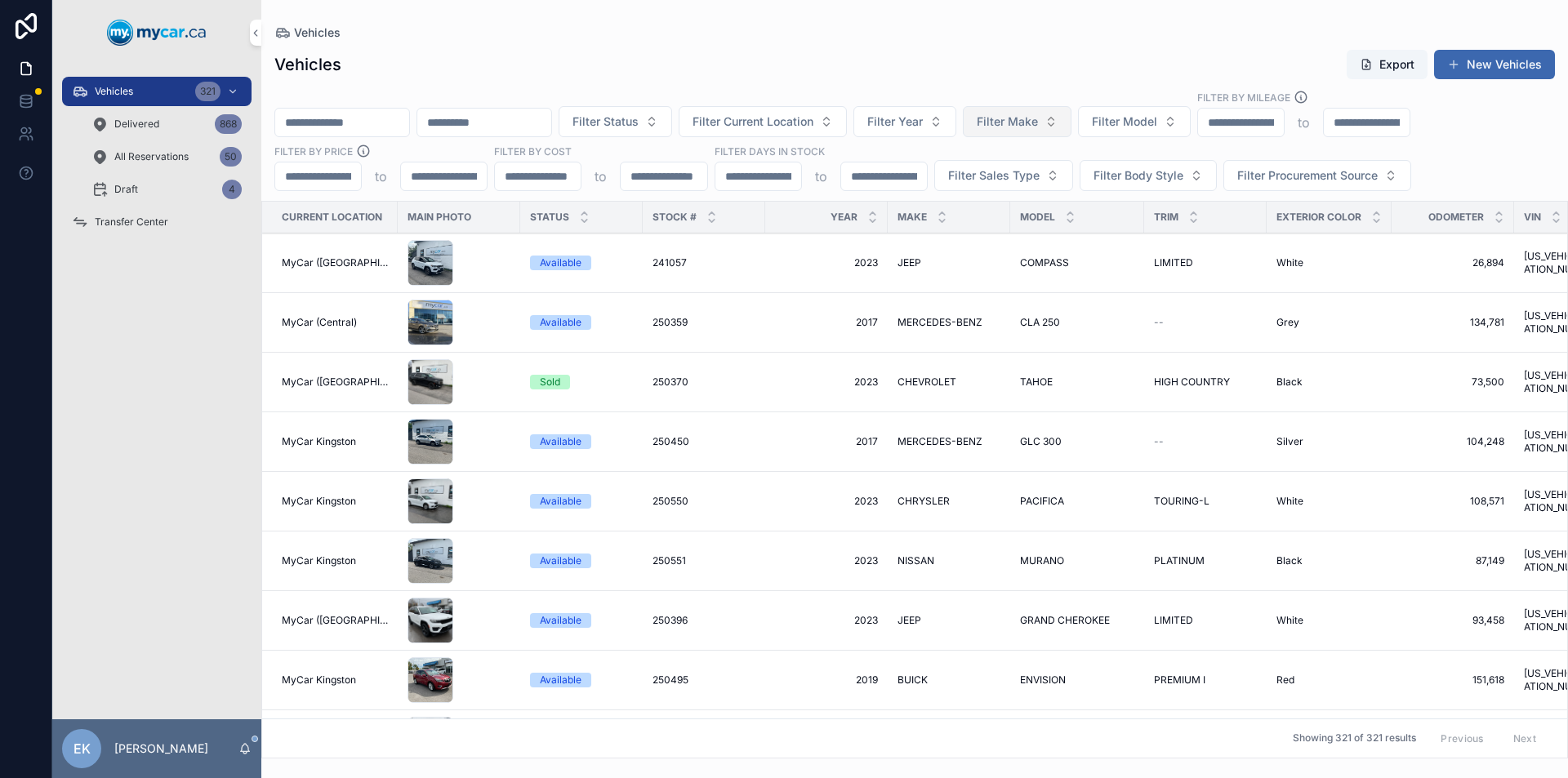
click at [1072, 124] on button "Filter Make" at bounding box center [1017, 121] width 109 height 31
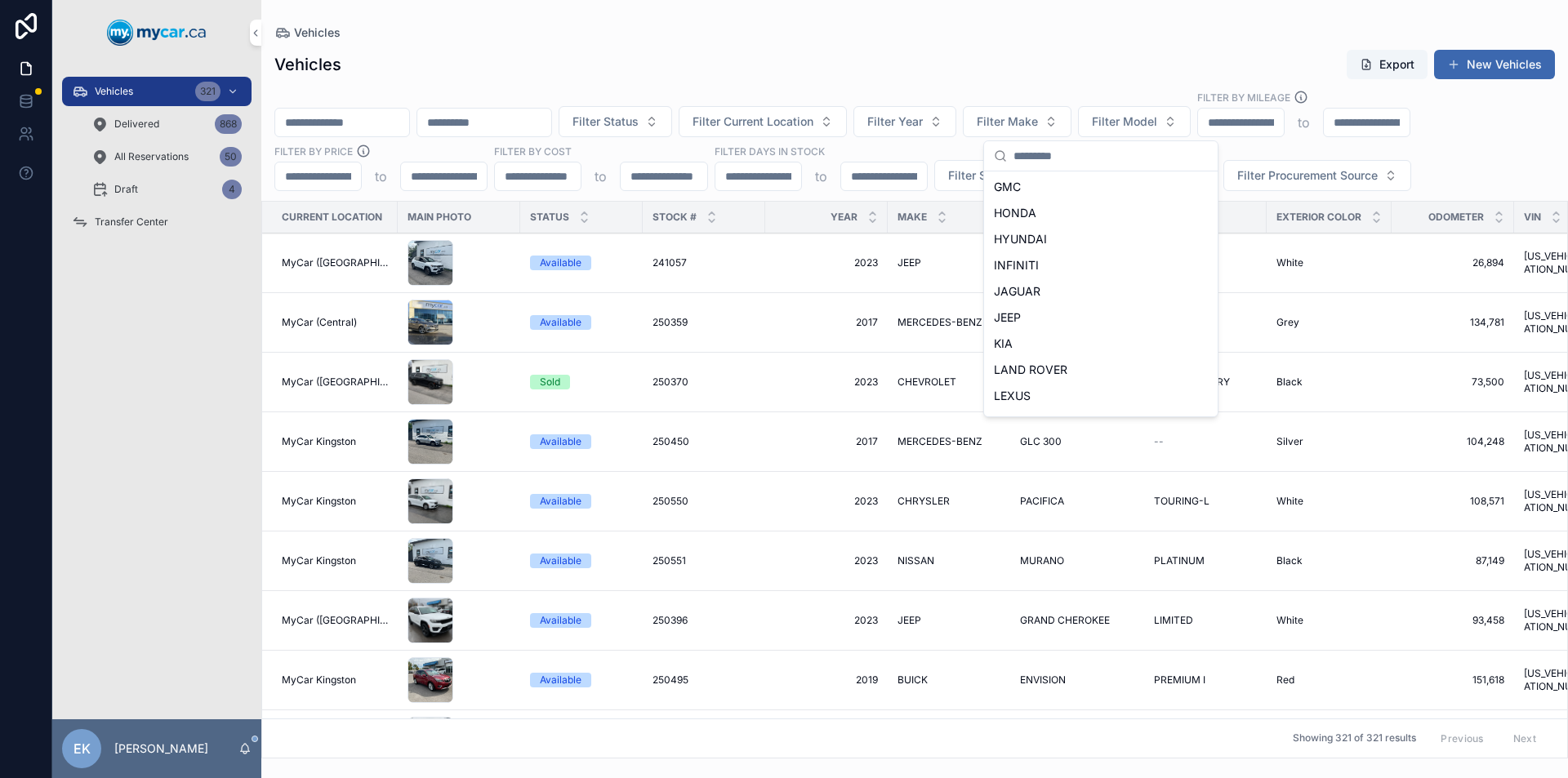
scroll to position [290, 0]
click at [1035, 241] on div "HONDA" at bounding box center [1102, 236] width 227 height 26
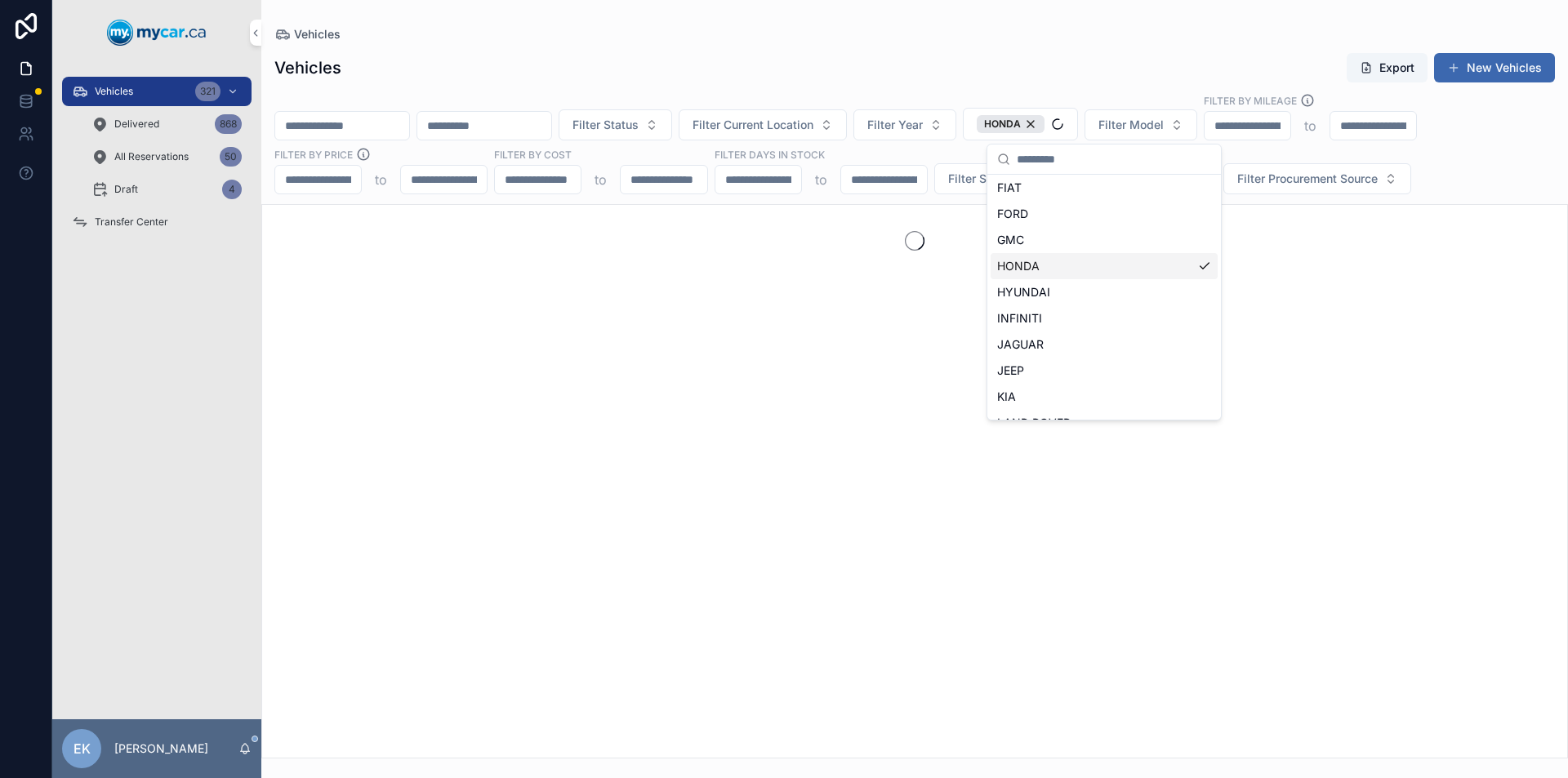
scroll to position [316, 0]
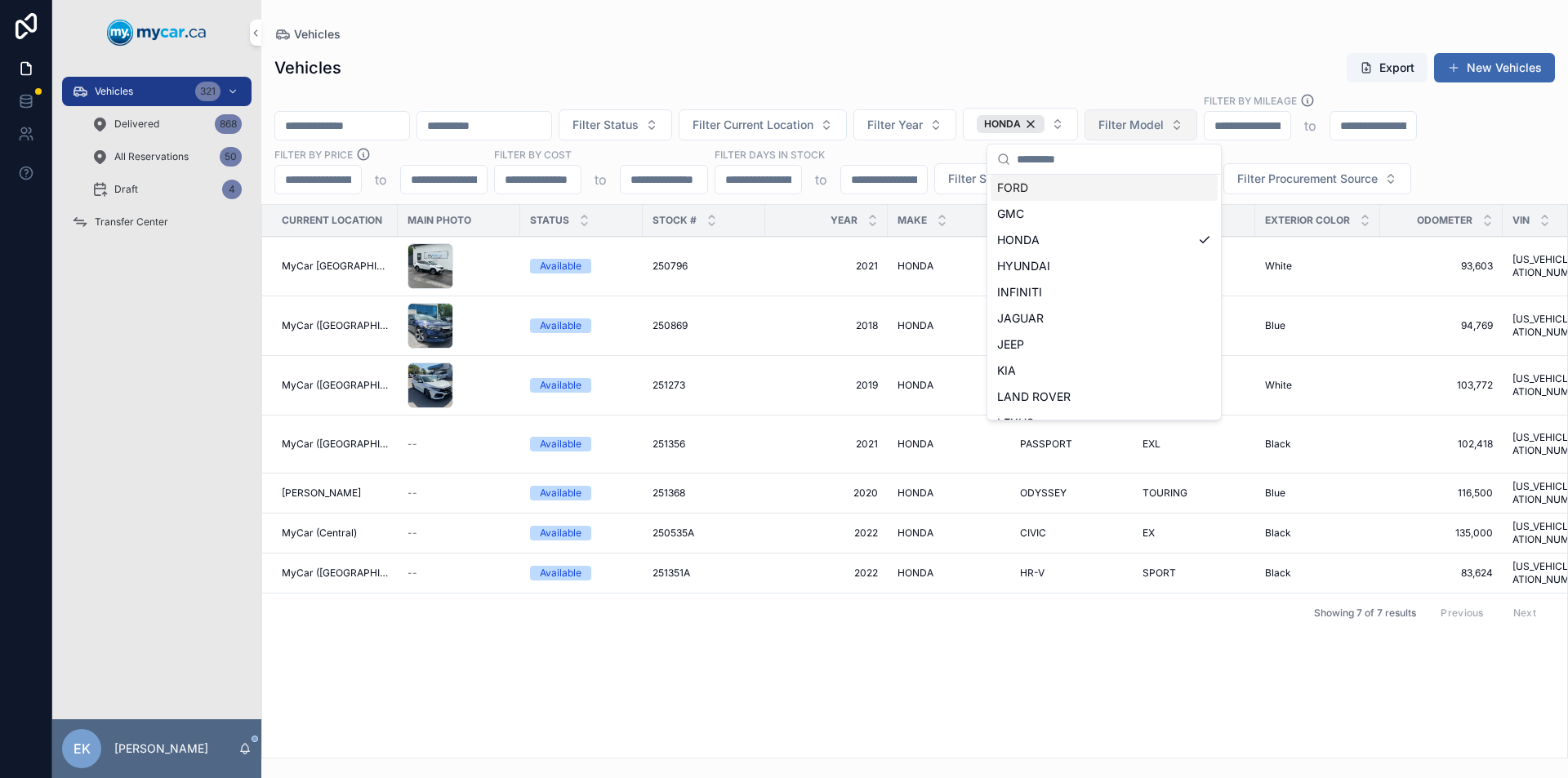
click at [1197, 121] on button "Filter Model" at bounding box center [1141, 125] width 113 height 31
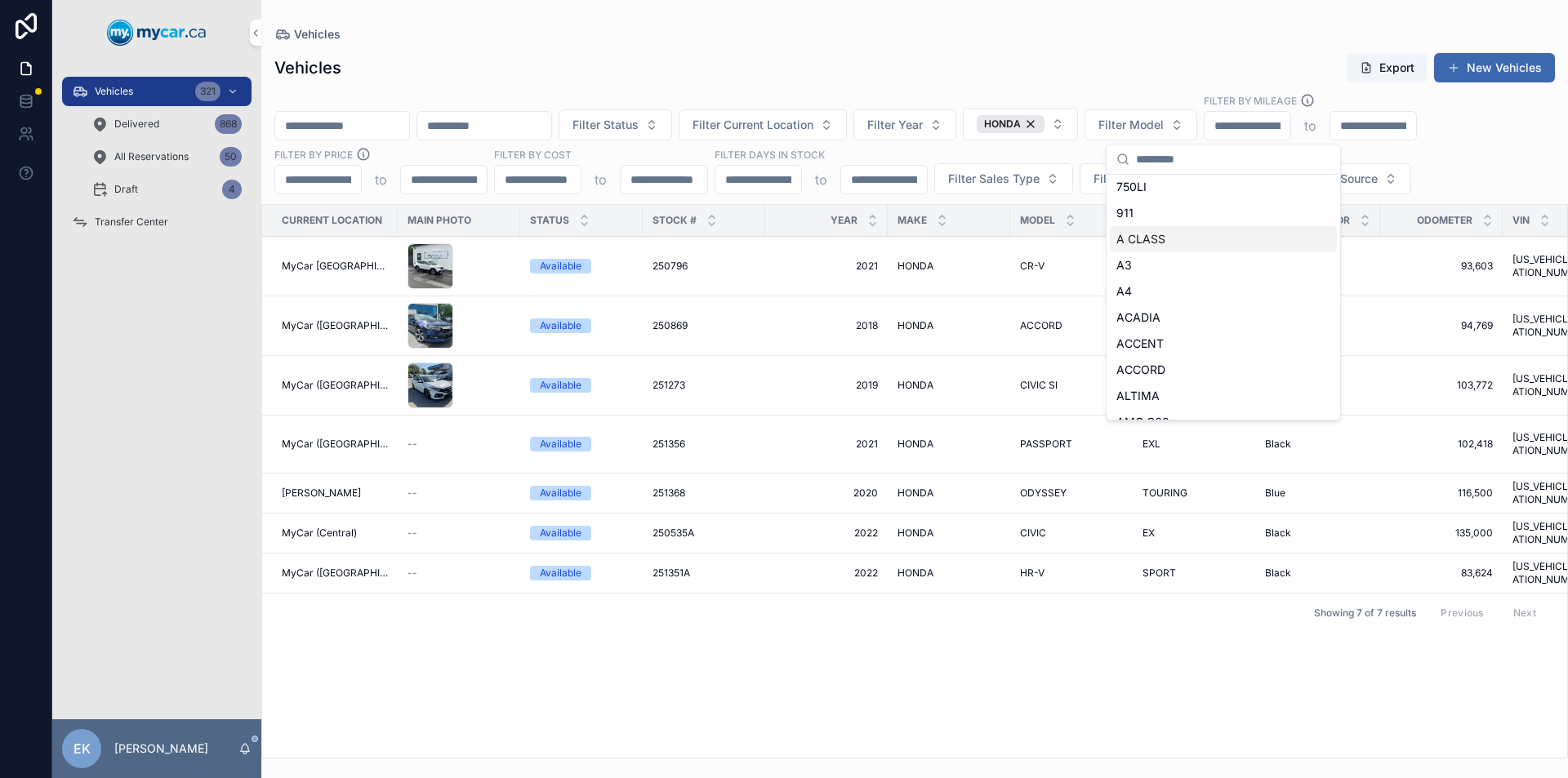
scroll to position [571, 0]
click at [343, 127] on input "scrollable content" at bounding box center [343, 126] width 134 height 23
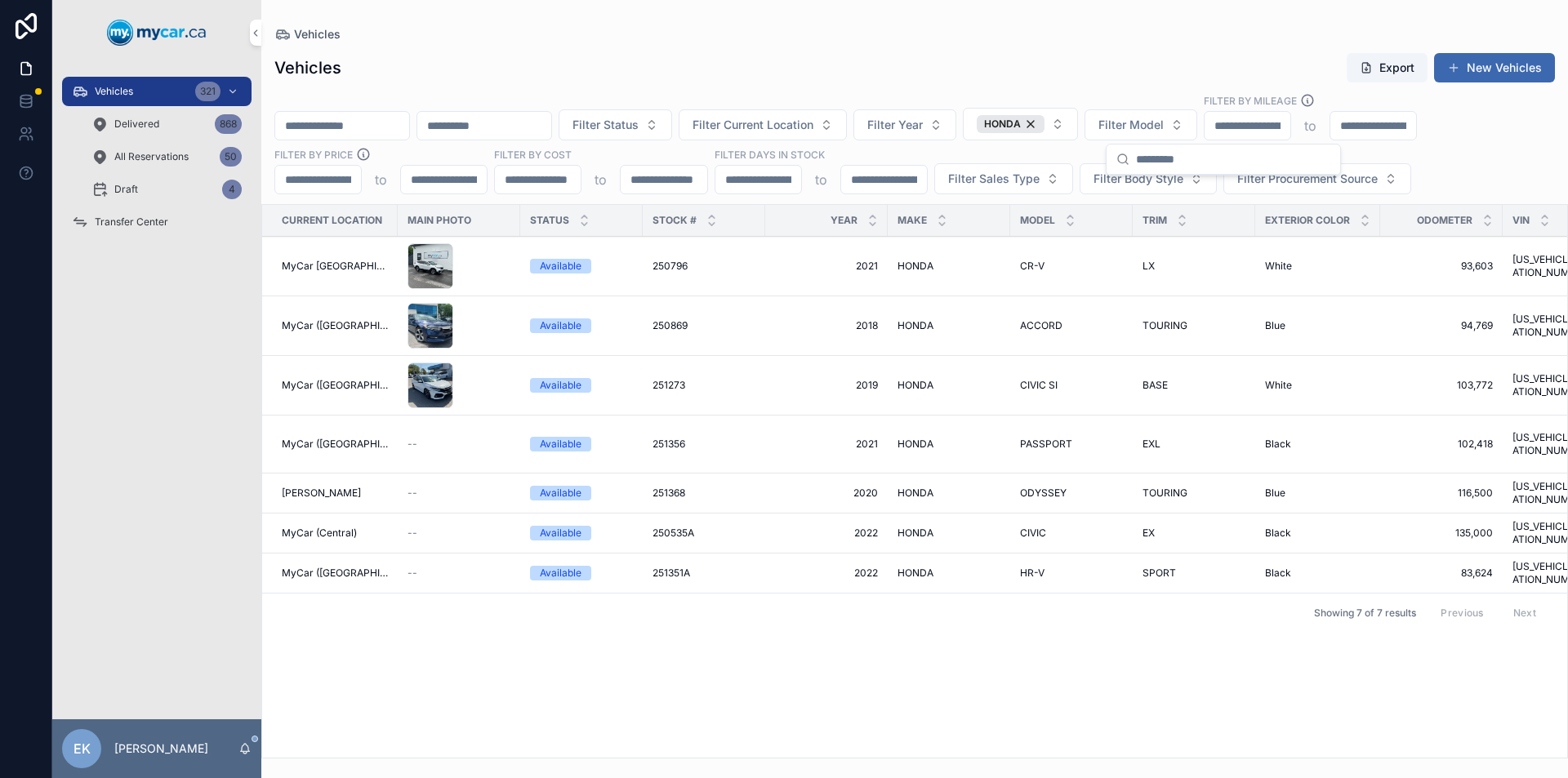
scroll to position [0, 0]
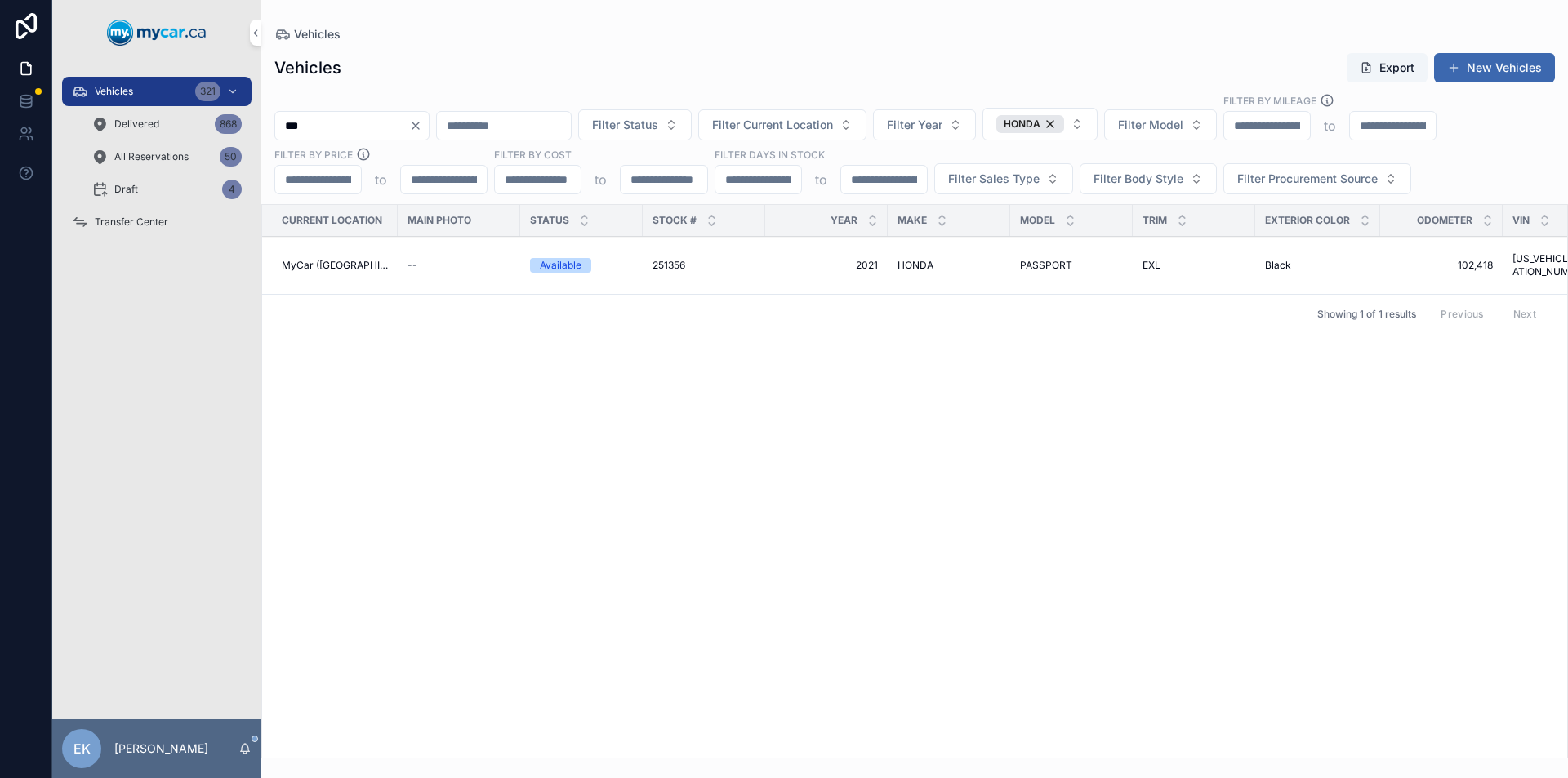
type input "***"
click at [653, 262] on span "251356" at bounding box center [669, 265] width 33 height 13
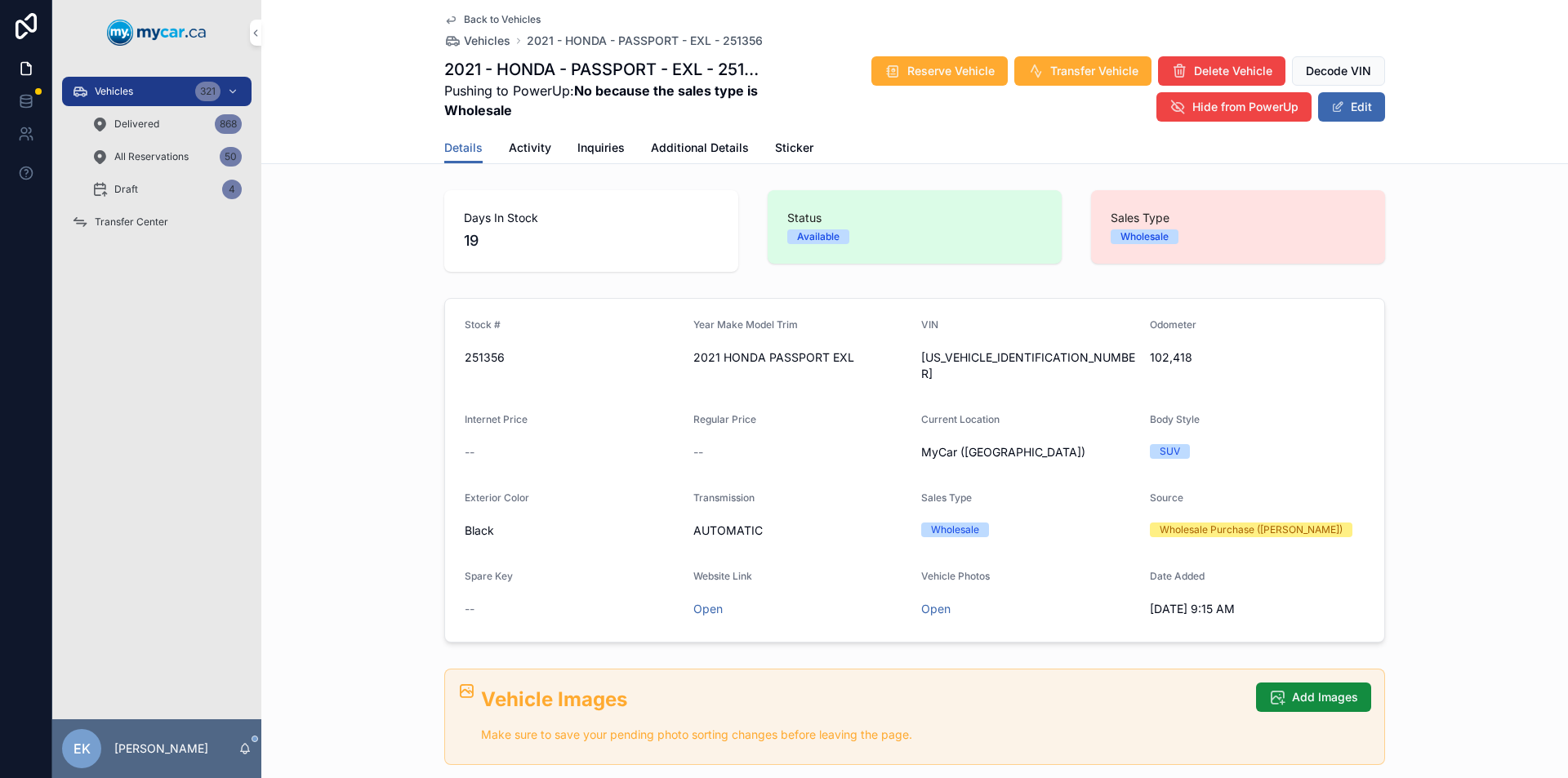
click at [182, 85] on div "Vehicles 321" at bounding box center [156, 91] width 169 height 26
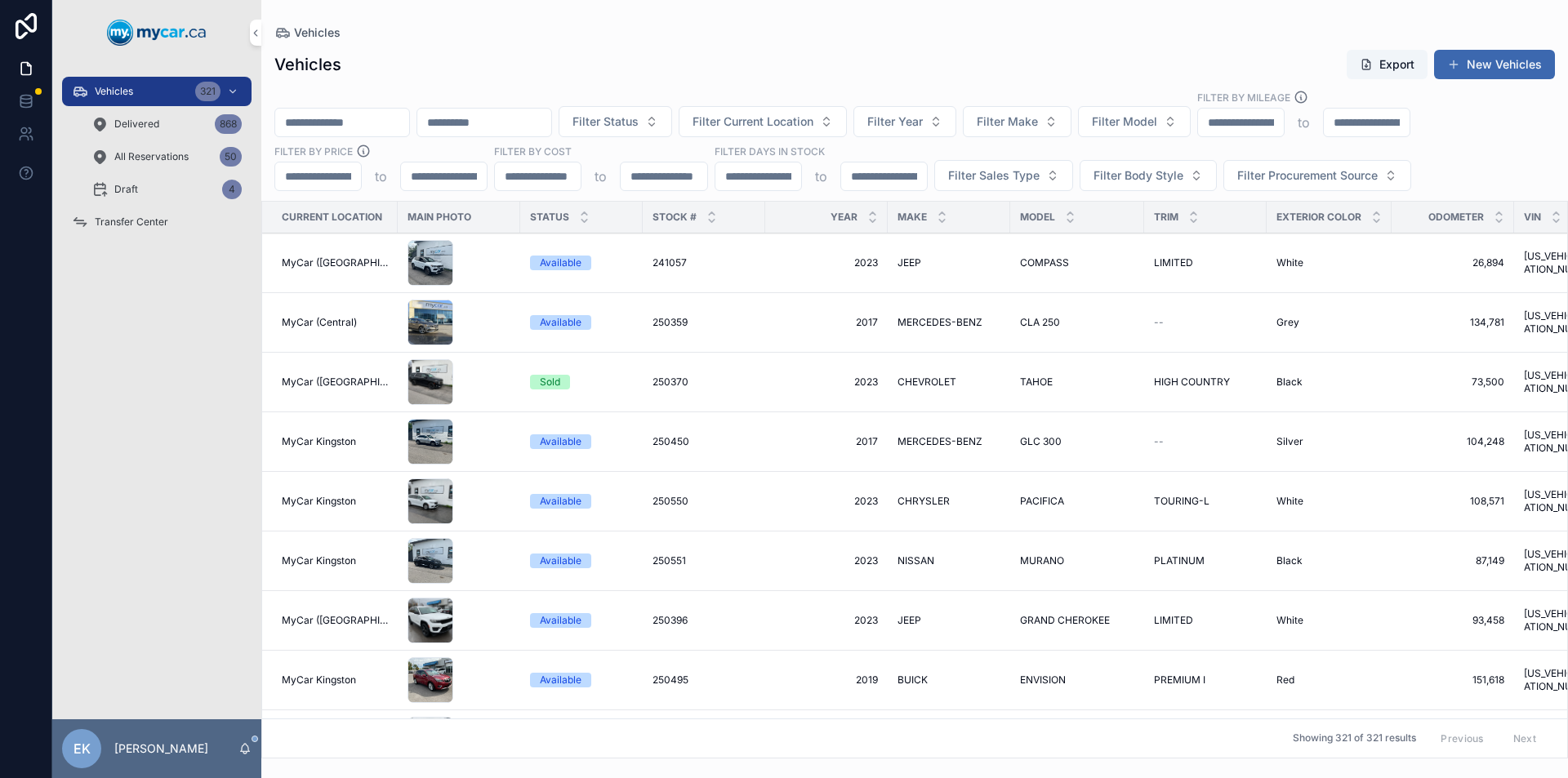
drag, startPoint x: 182, startPoint y: 85, endPoint x: 333, endPoint y: 123, distance: 155.7
click at [333, 123] on input "scrollable content" at bounding box center [343, 122] width 134 height 23
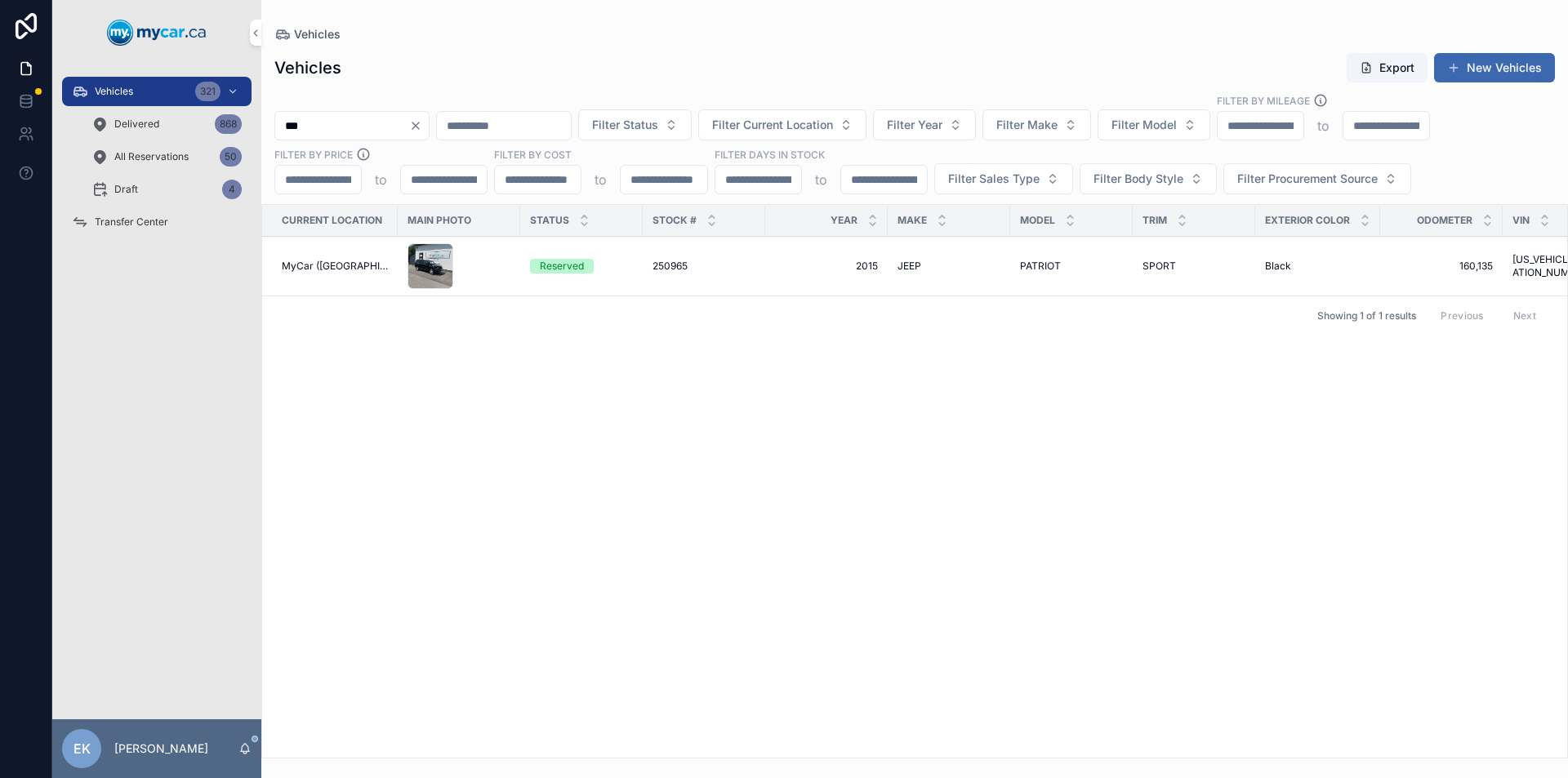
type input "***"
click at [675, 263] on span "250965" at bounding box center [670, 266] width 35 height 13
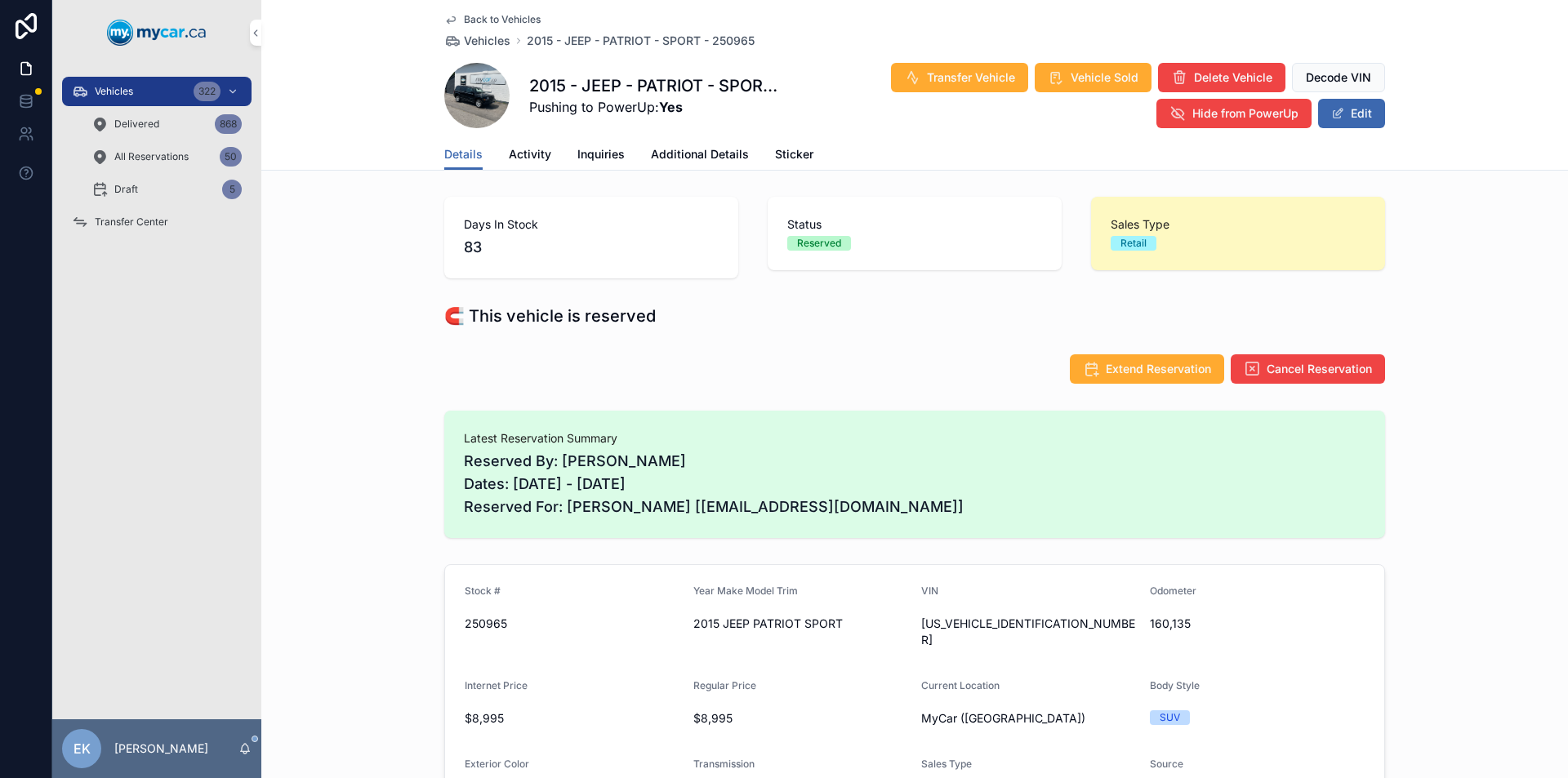
click at [123, 87] on span "Vehicles" at bounding box center [114, 91] width 38 height 13
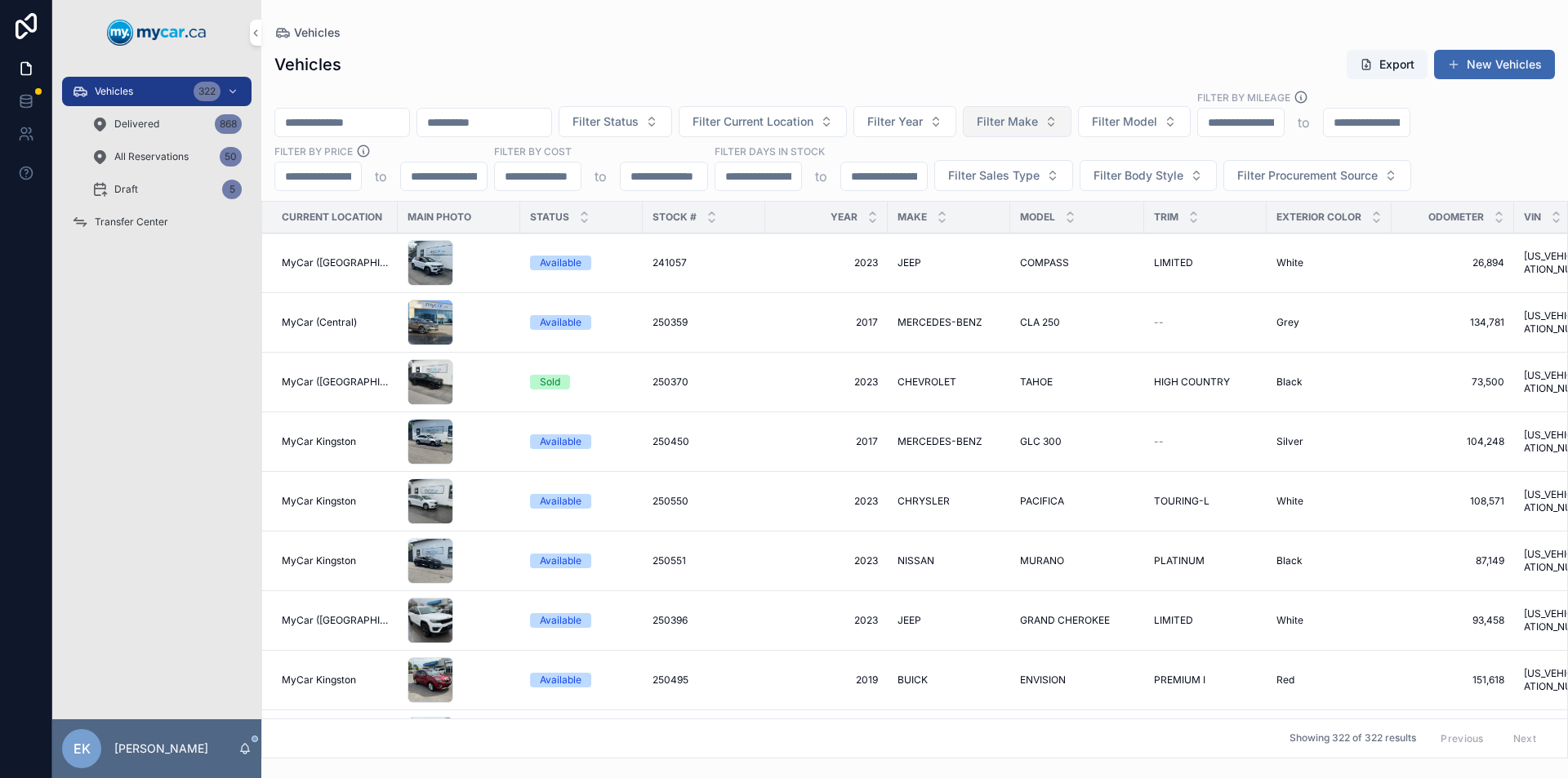
click at [1072, 127] on button "Filter Make" at bounding box center [1017, 121] width 109 height 31
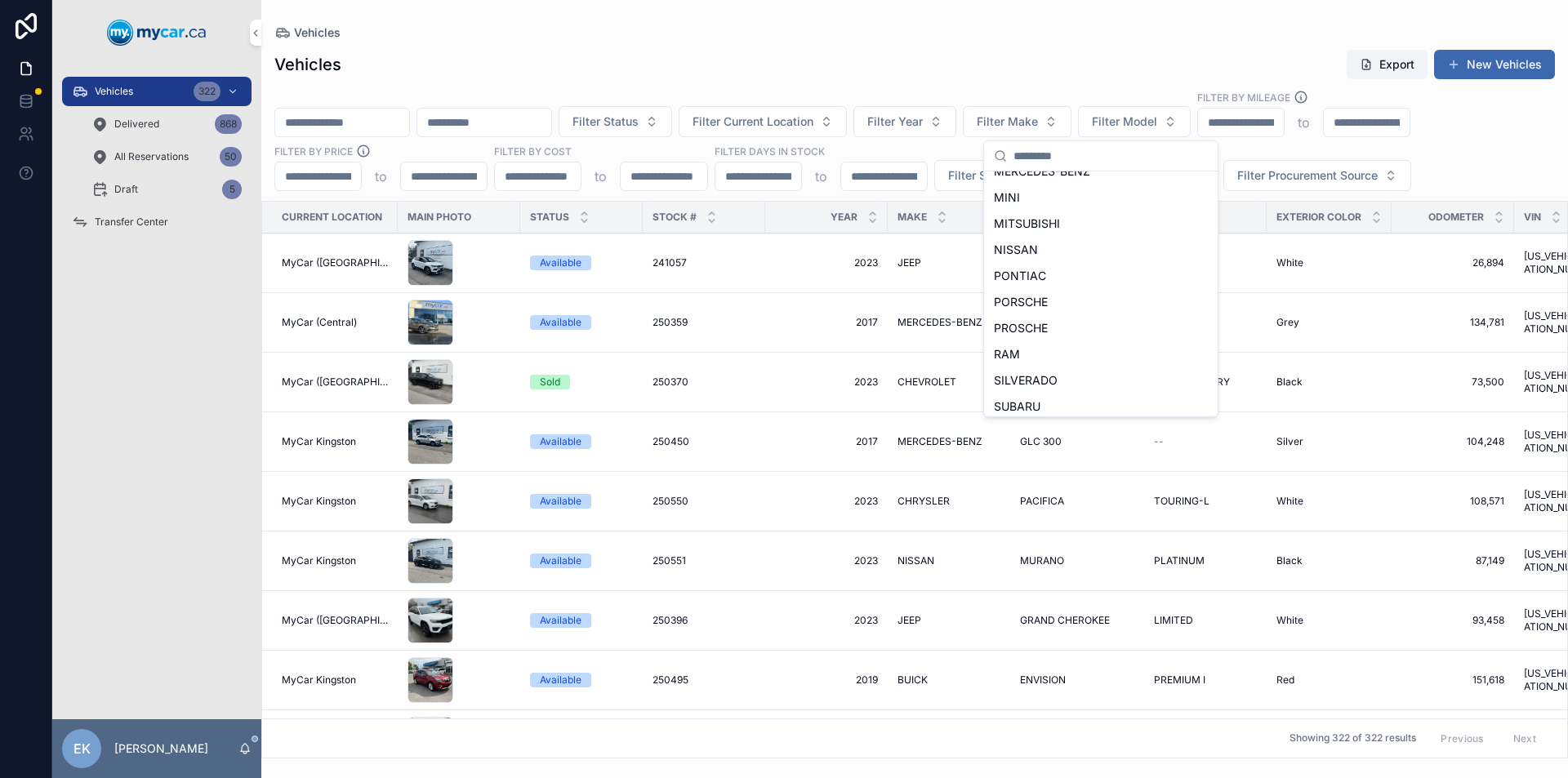
scroll to position [781, 0]
click at [1019, 346] on span "TOYOTA" at bounding box center [1019, 348] width 48 height 17
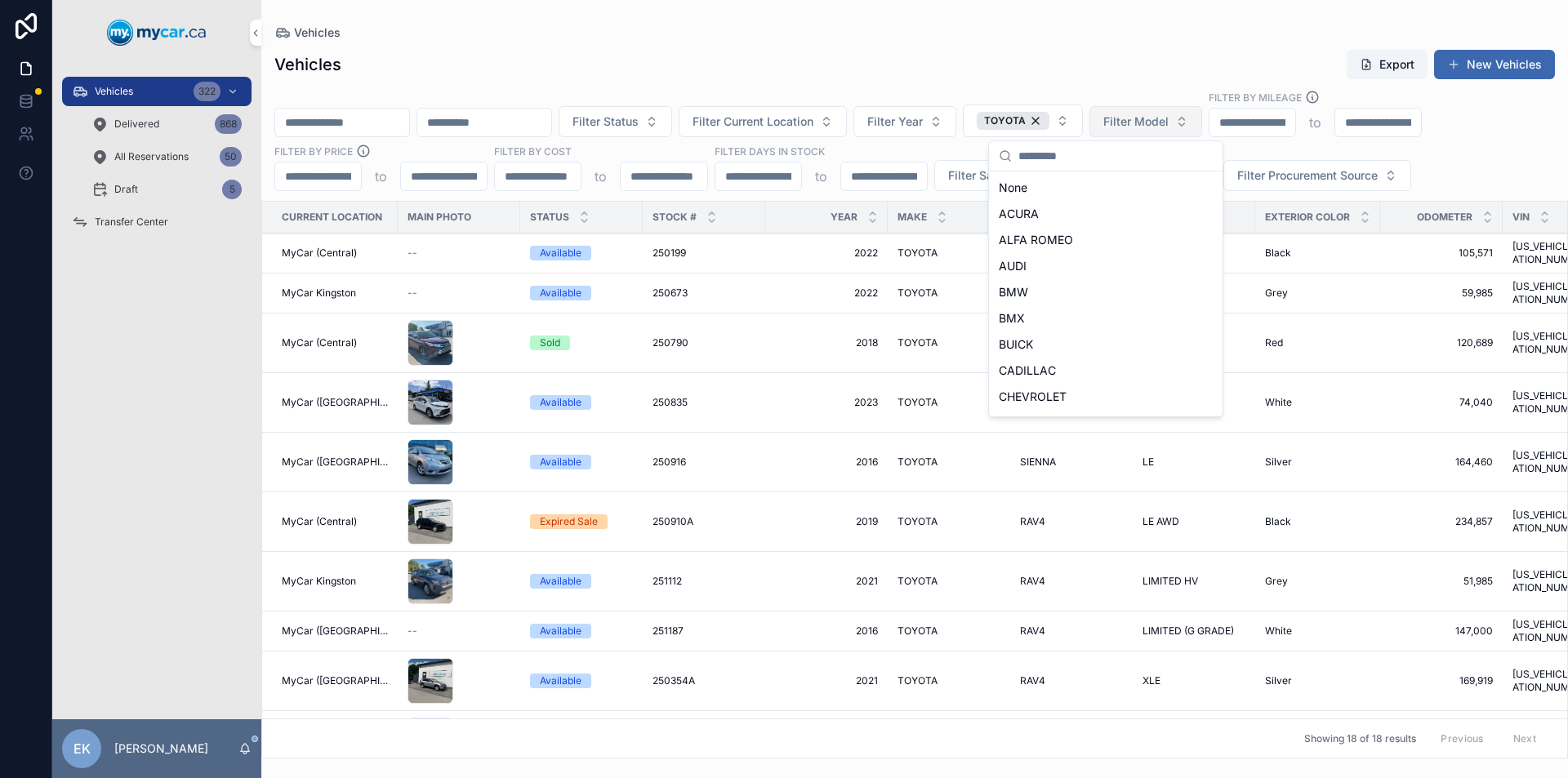
click at [1202, 110] on button "Filter Model" at bounding box center [1145, 121] width 113 height 31
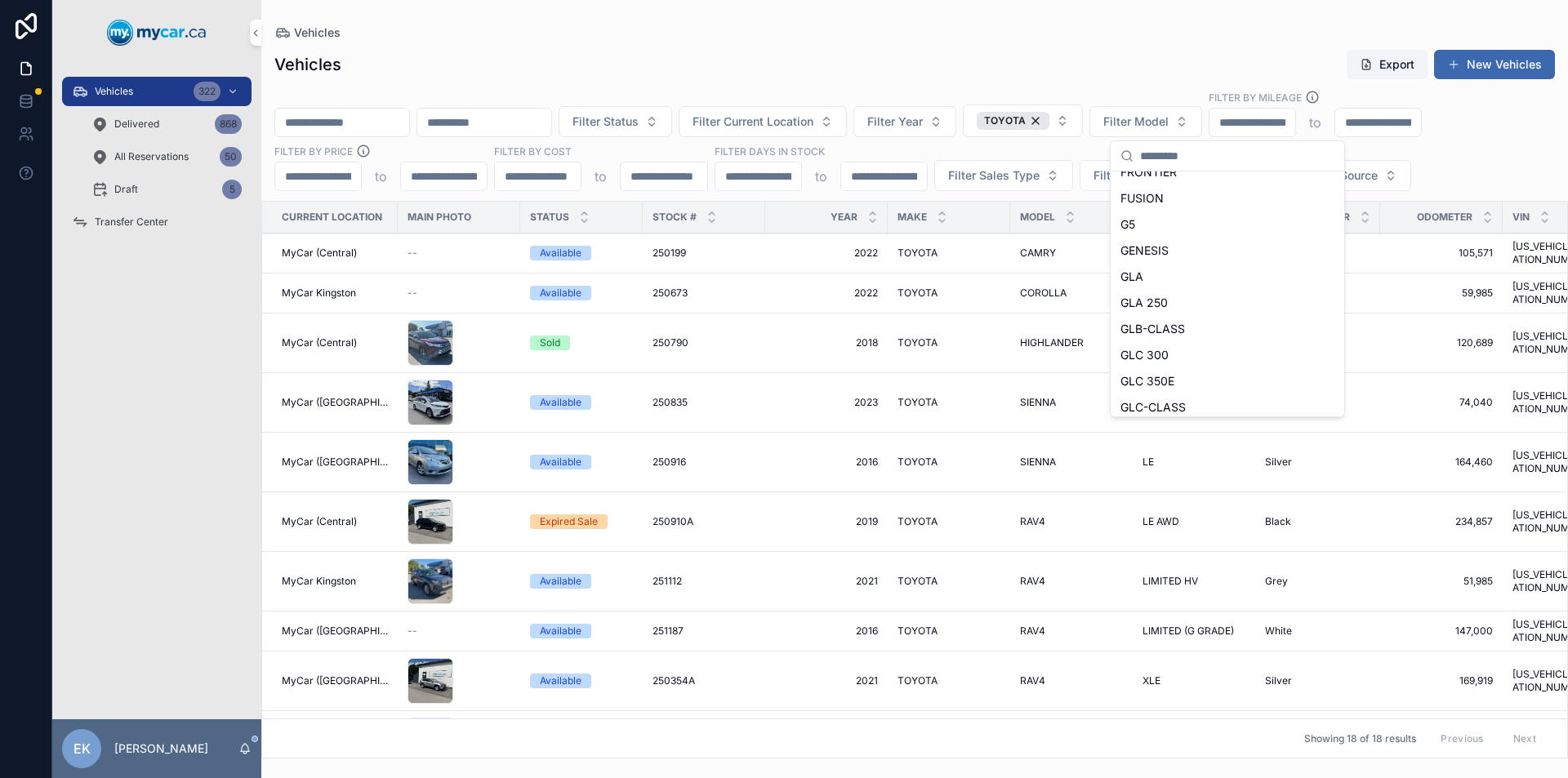
scroll to position [2608, 0]
click at [1172, 401] on span "HIGHLANDER" at bounding box center [1157, 402] width 74 height 17
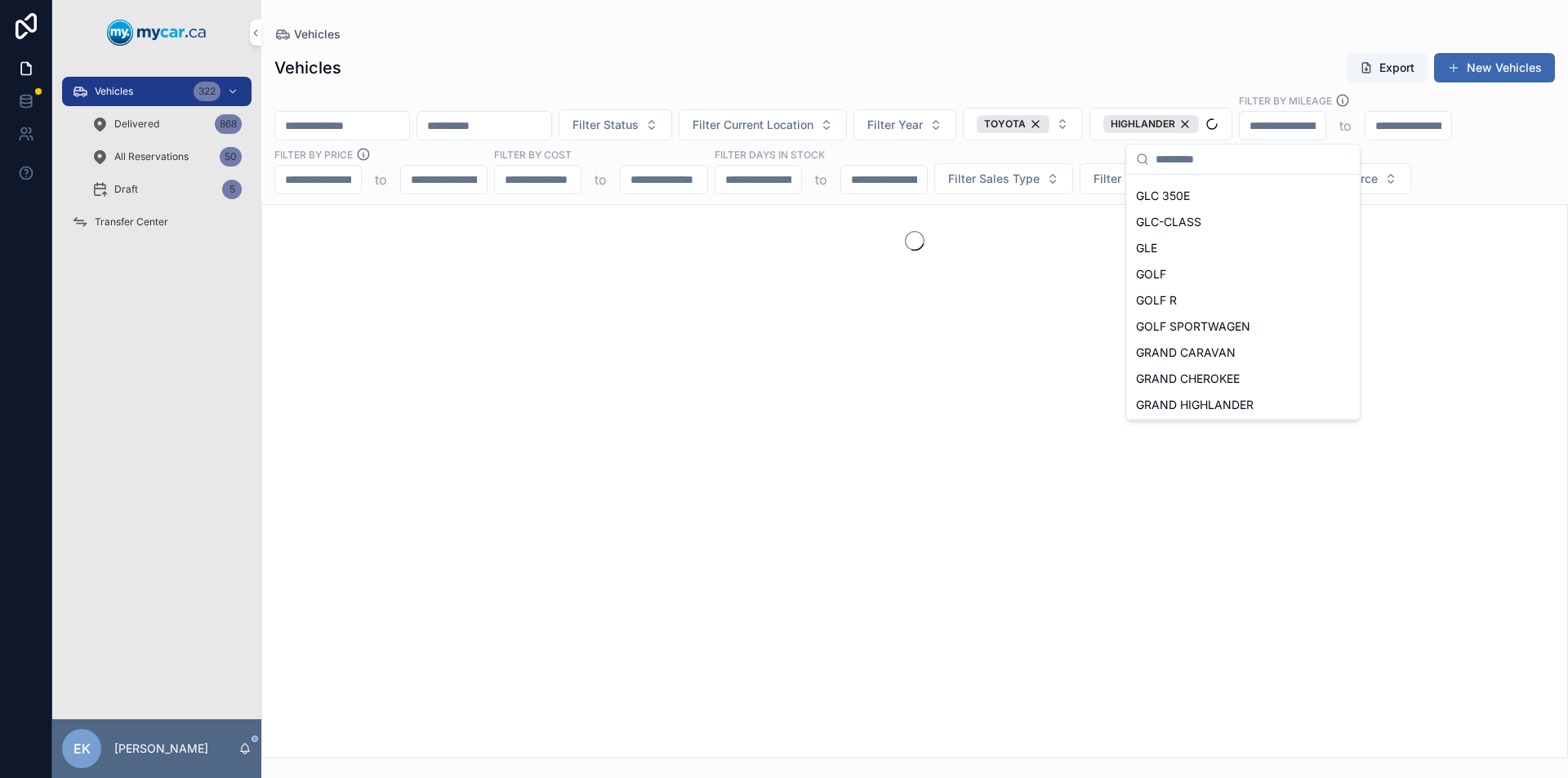
scroll to position [2634, 0]
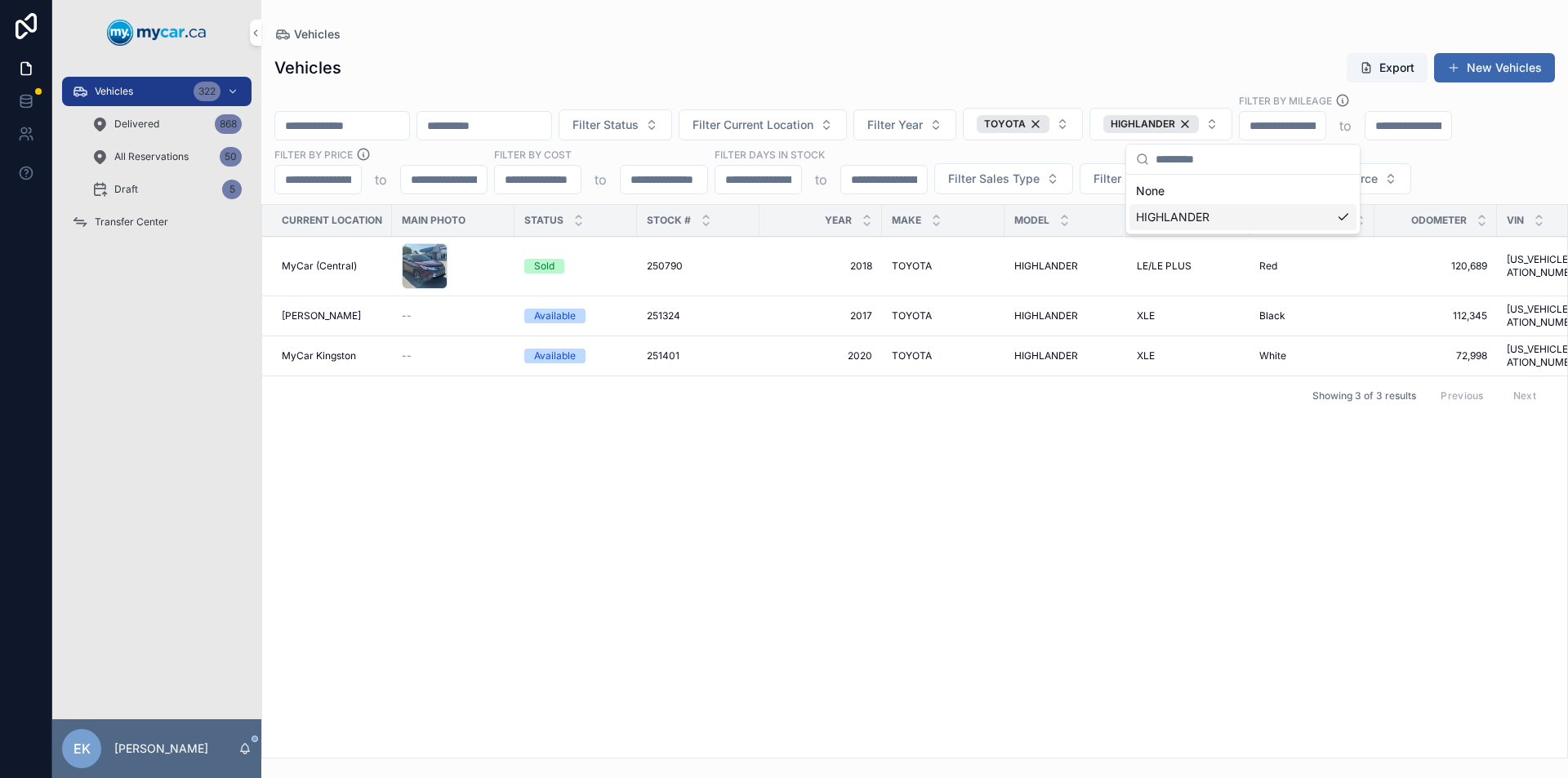
click at [767, 436] on div "Current Location Main Photo Status Stock # Year Make Model Trim Exterior Color …" at bounding box center [915, 481] width 1305 height 553
click at [1199, 124] on div "HIGHLANDER" at bounding box center [1151, 124] width 96 height 18
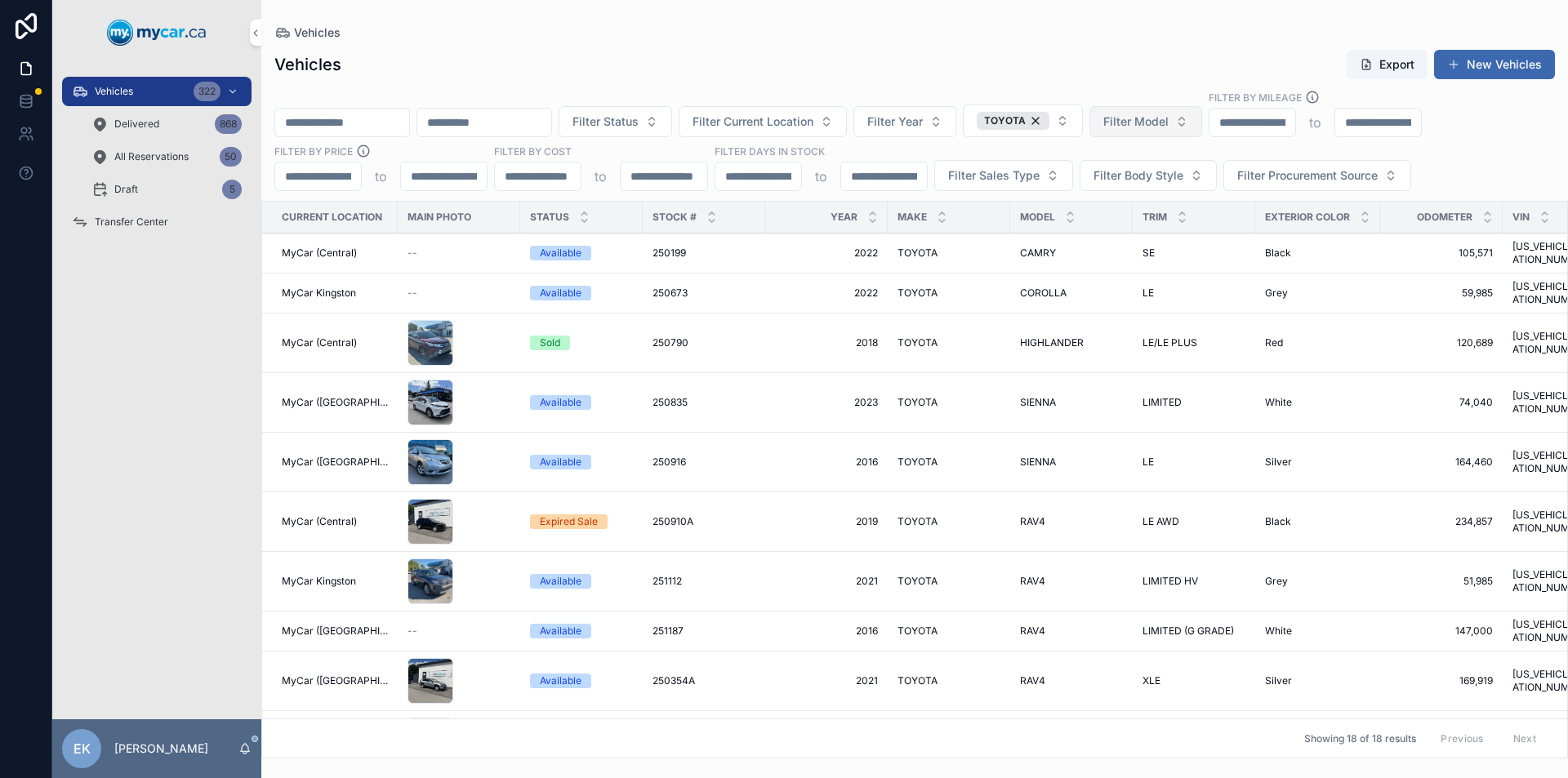
click at [1202, 123] on button "Filter Model" at bounding box center [1145, 121] width 113 height 31
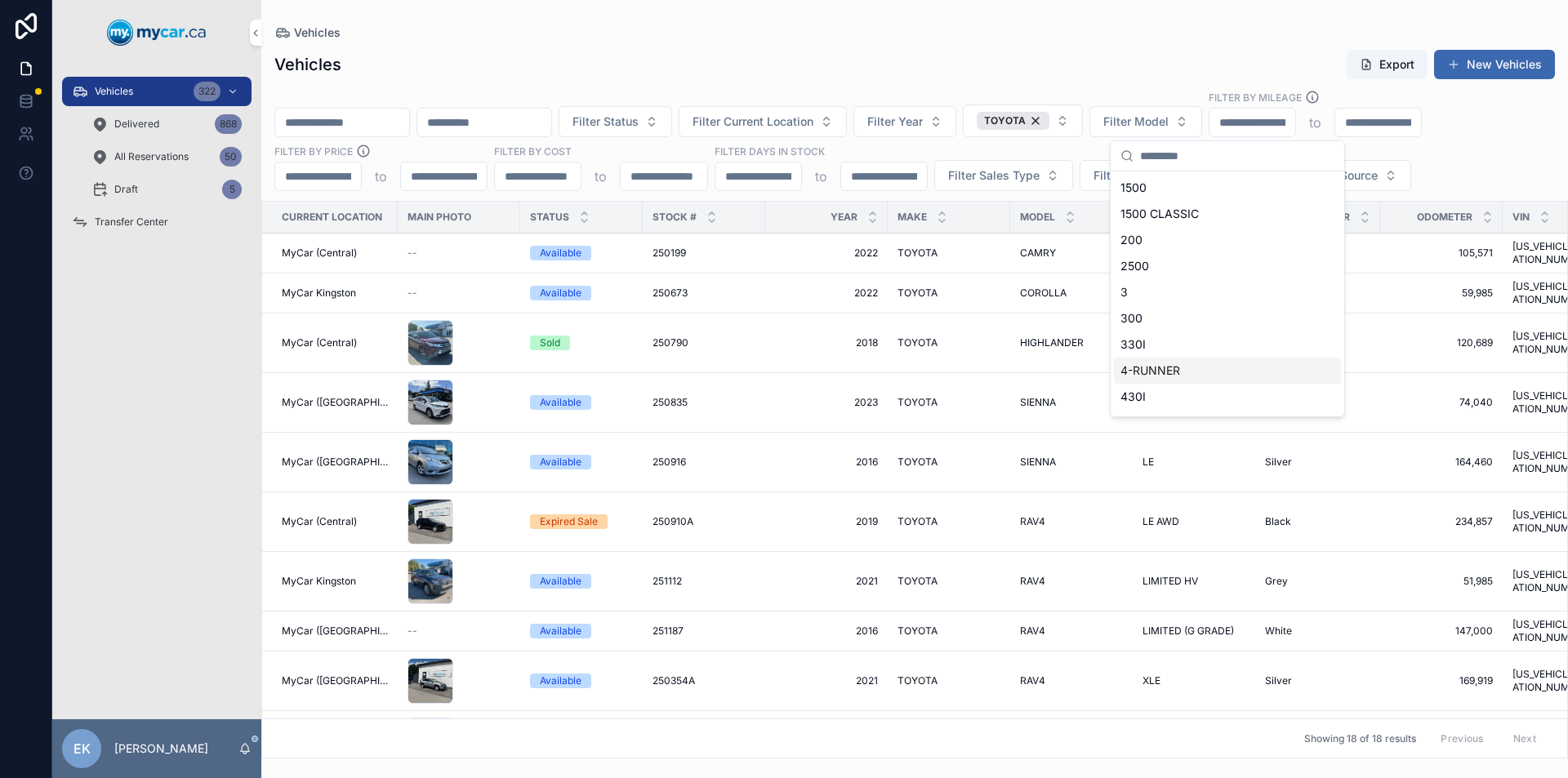
click at [1158, 369] on span "4-RUNNER" at bounding box center [1151, 371] width 60 height 17
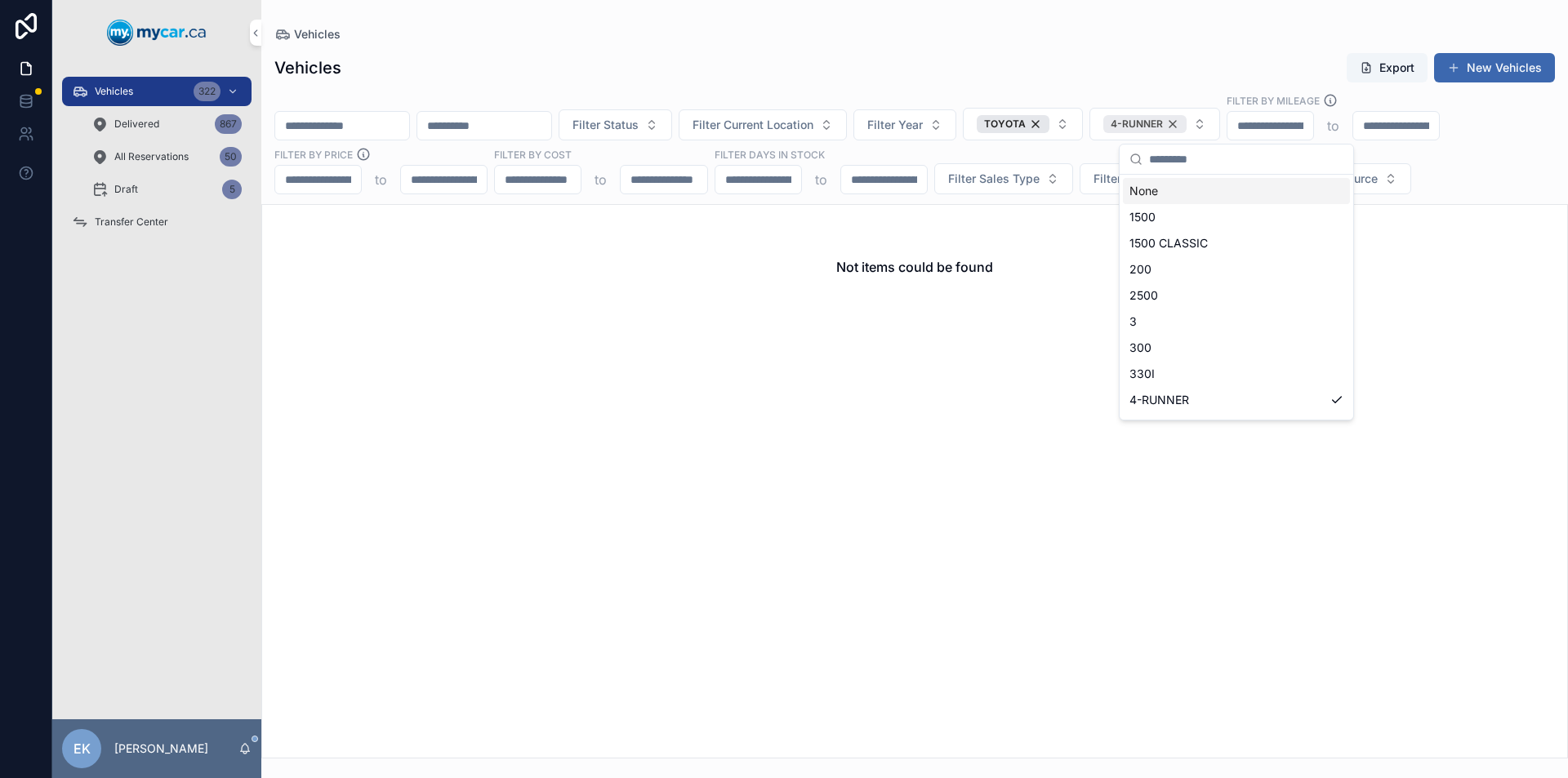
click at [1187, 123] on div "4-RUNNER" at bounding box center [1144, 124] width 83 height 18
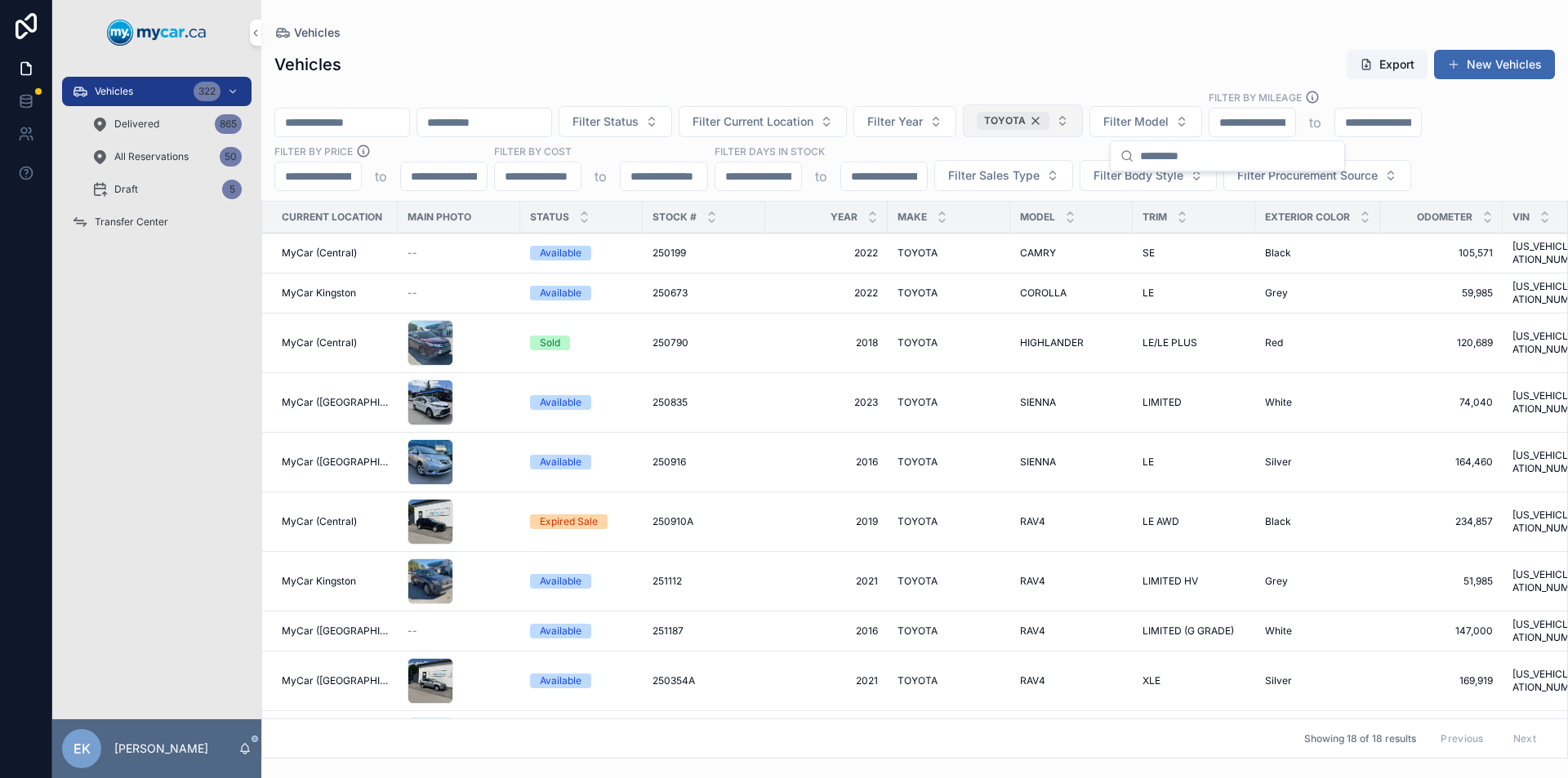
click at [1049, 118] on div "TOYOTA" at bounding box center [1013, 120] width 73 height 18
